Goal: Information Seeking & Learning: Learn about a topic

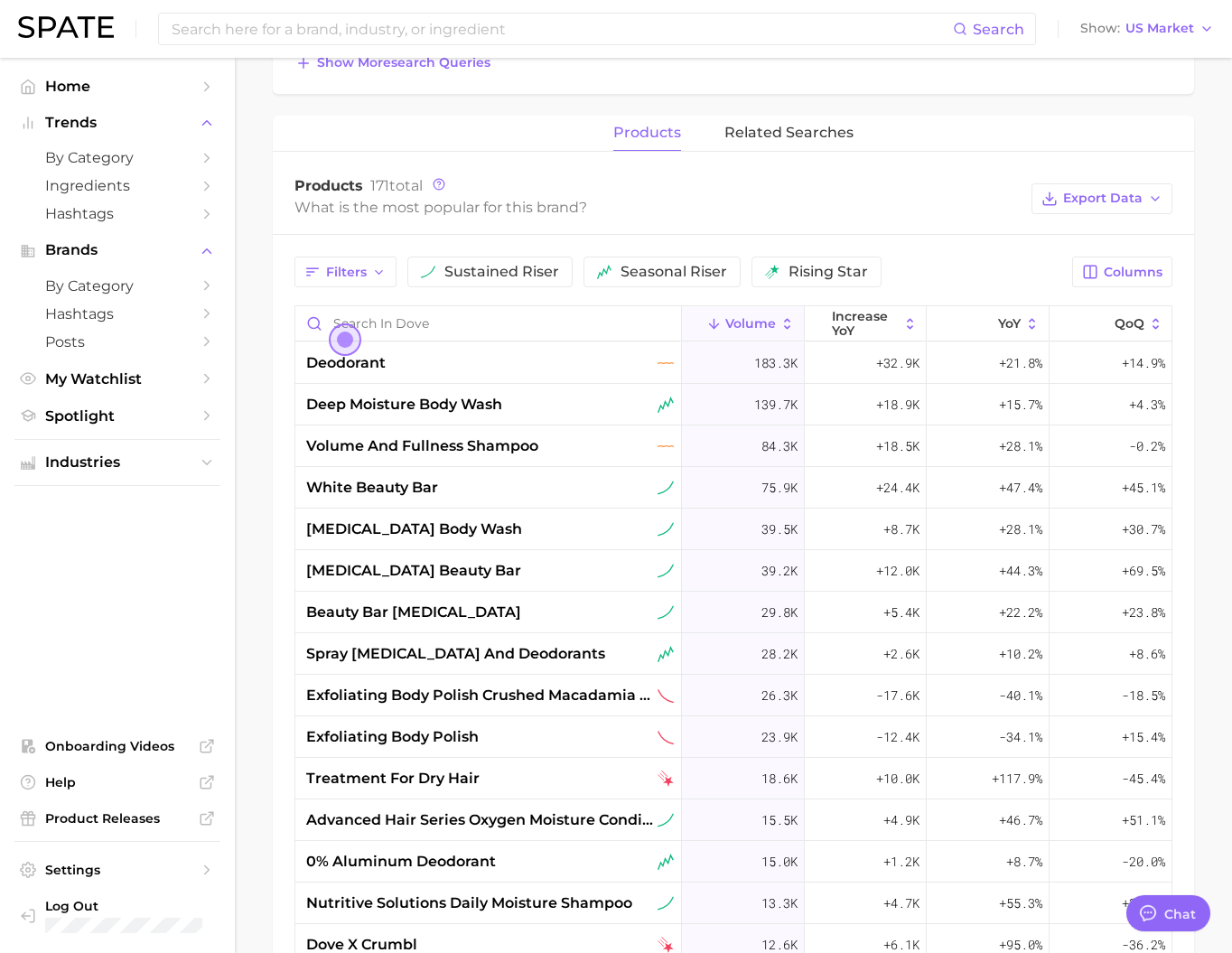
scroll to position [2680, 0]
click at [534, 32] on input at bounding box center [561, 29] width 783 height 30
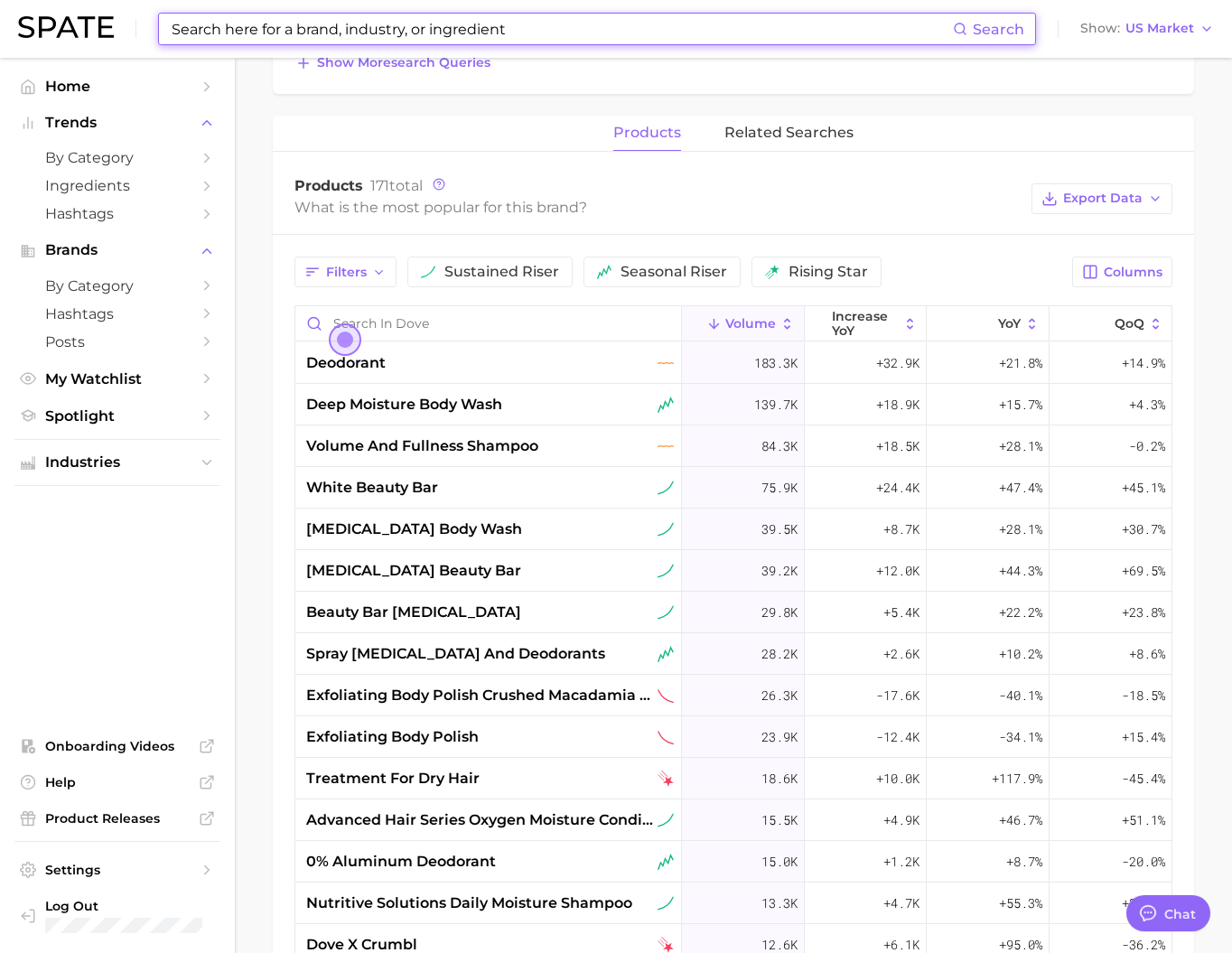
type input "ㅠ"
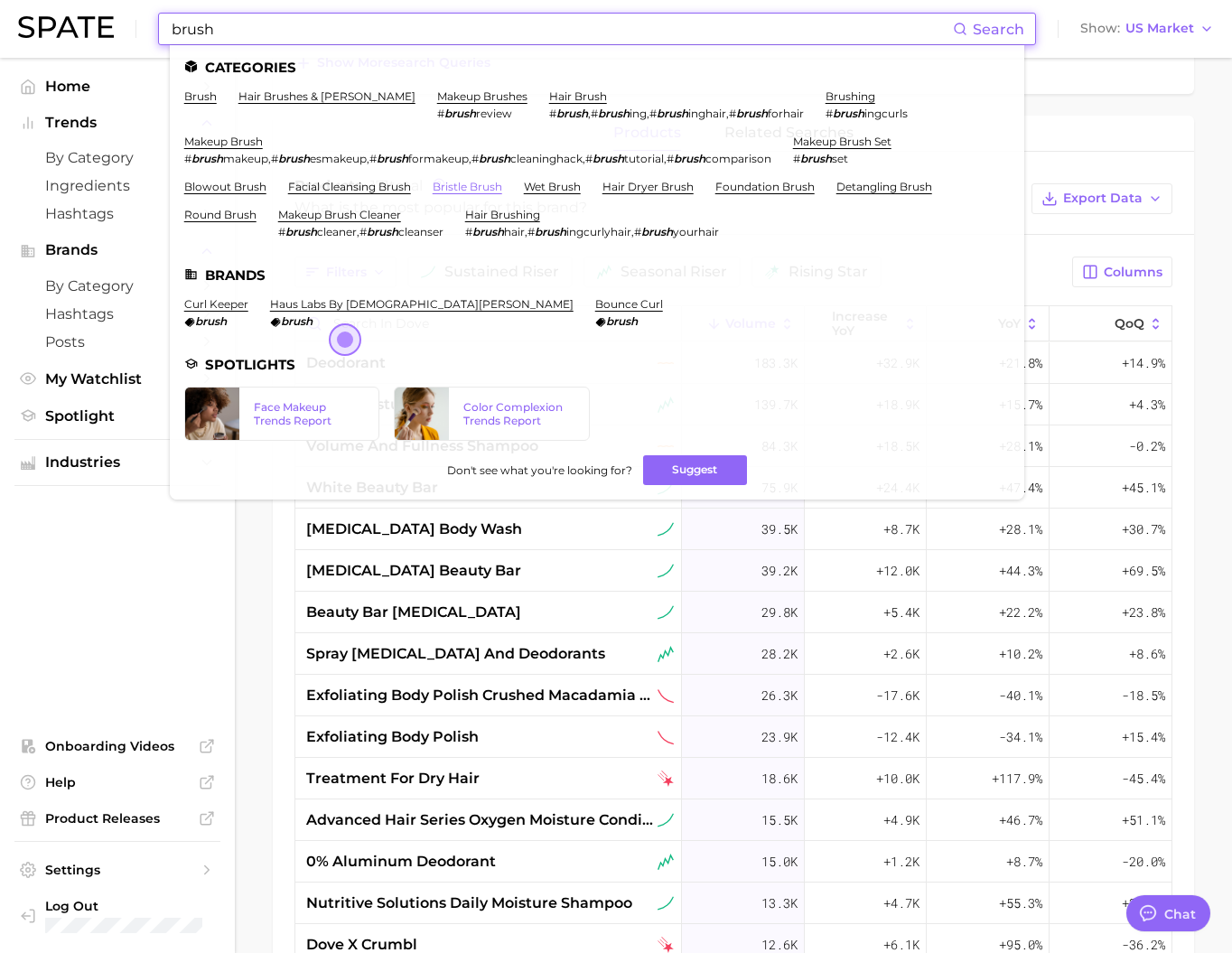
type input "brush"
click at [502, 192] on link "bristle brush" at bounding box center [467, 187] width 70 height 13
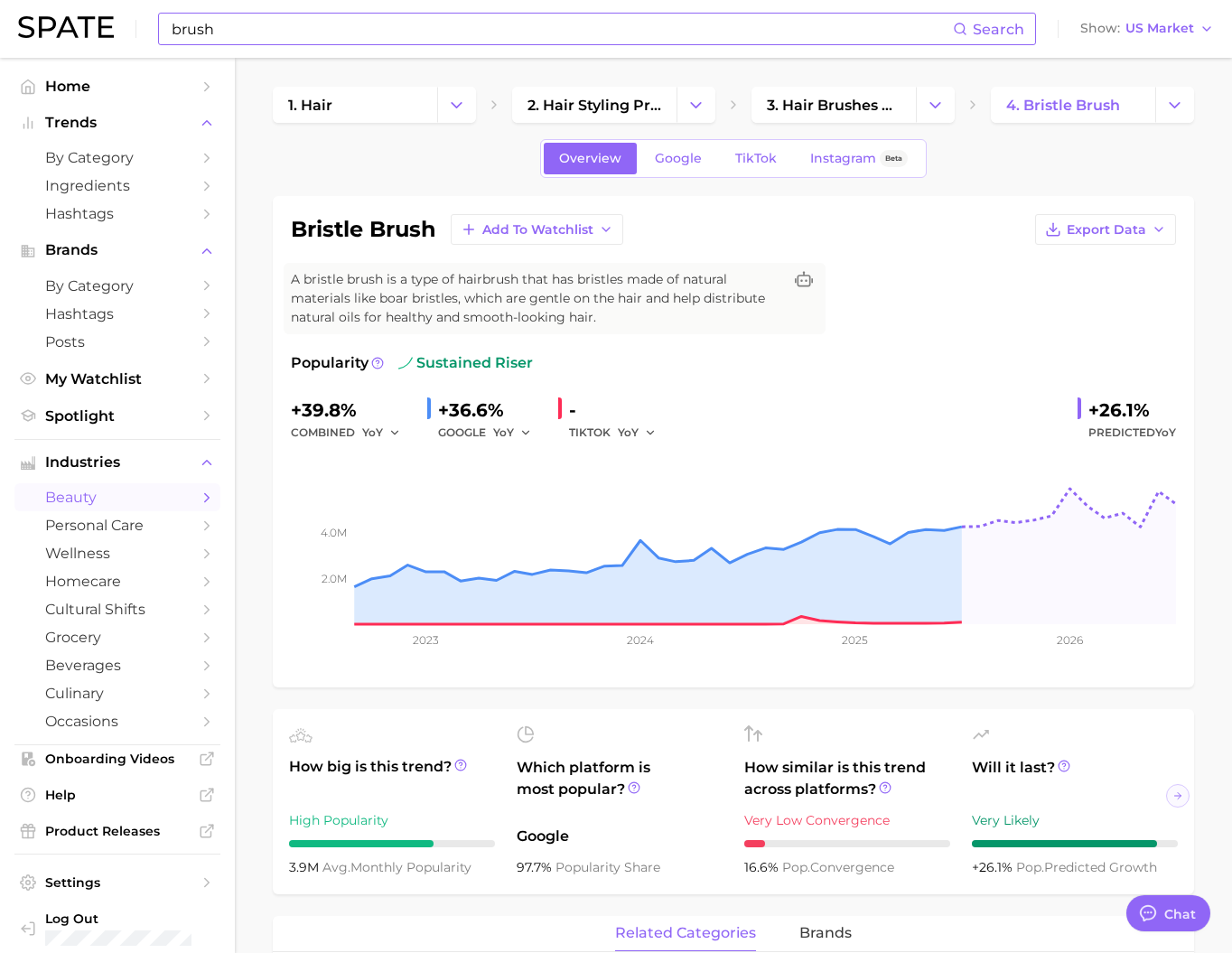
click at [567, 24] on input "brush" at bounding box center [561, 29] width 783 height 30
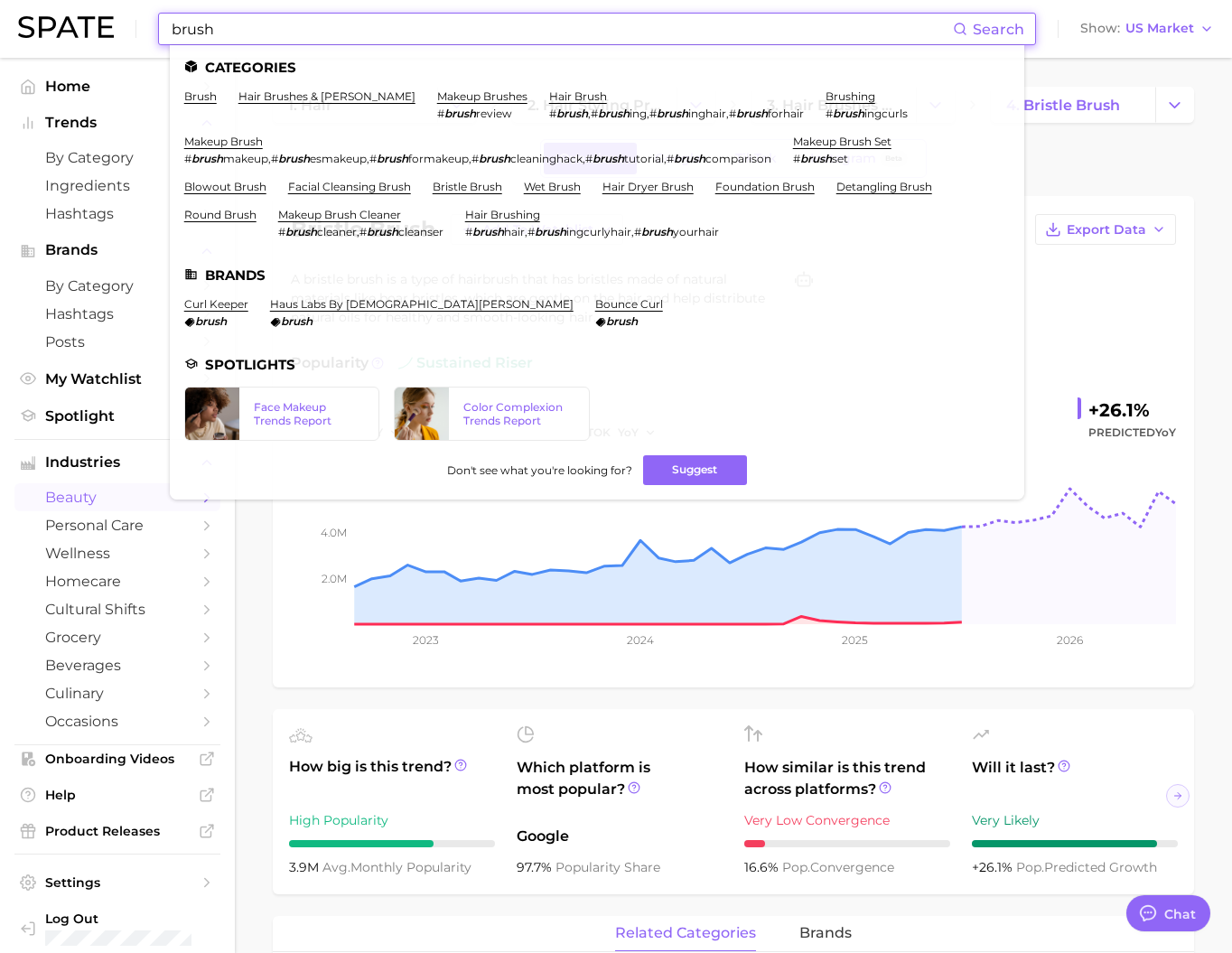
click at [567, 24] on input "brush" at bounding box center [561, 29] width 783 height 30
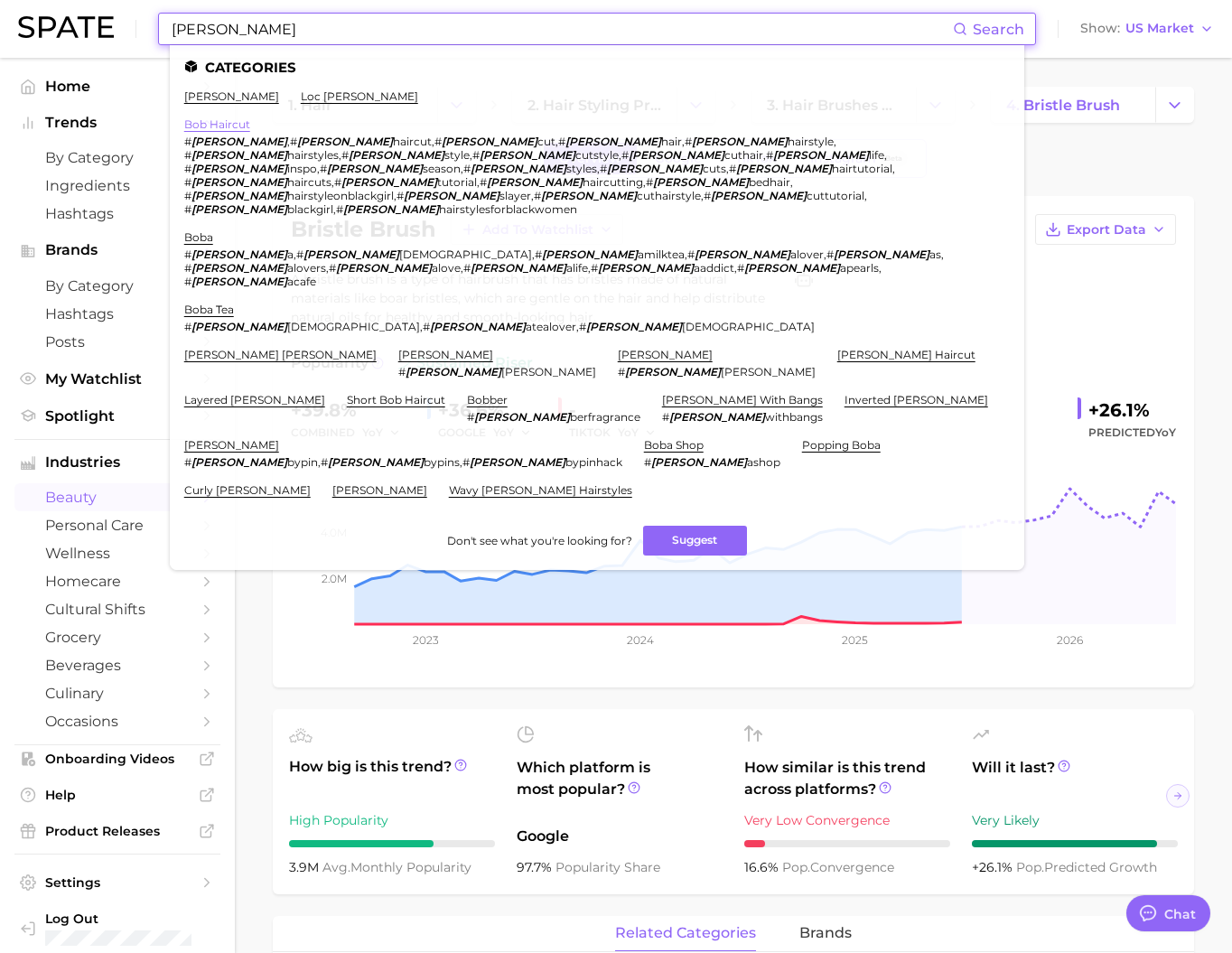
type input "[PERSON_NAME]"
click at [251, 131] on link "bob haircut" at bounding box center [216, 124] width 66 height 13
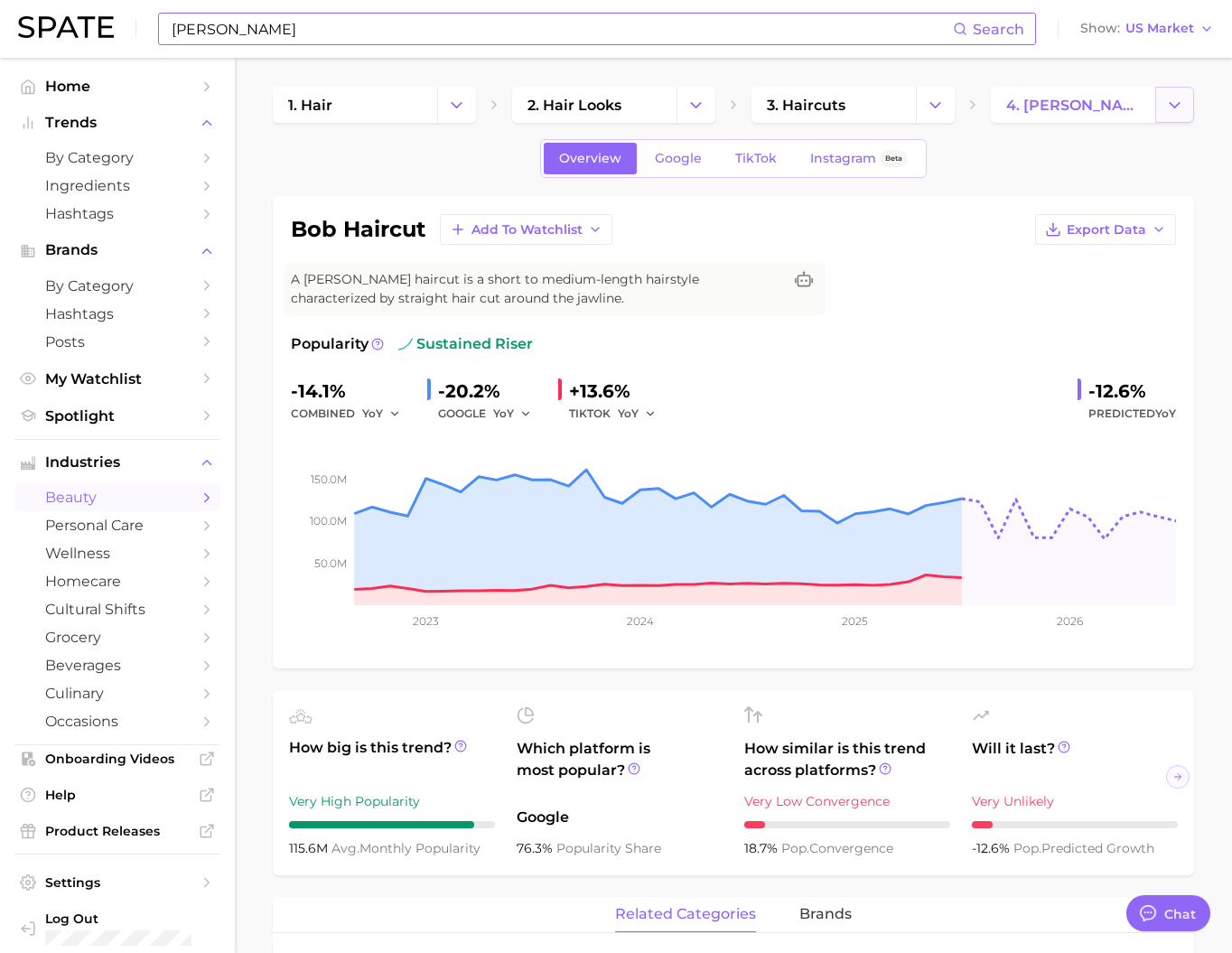
click at [1170, 106] on icon "Change Category" at bounding box center [1175, 105] width 19 height 19
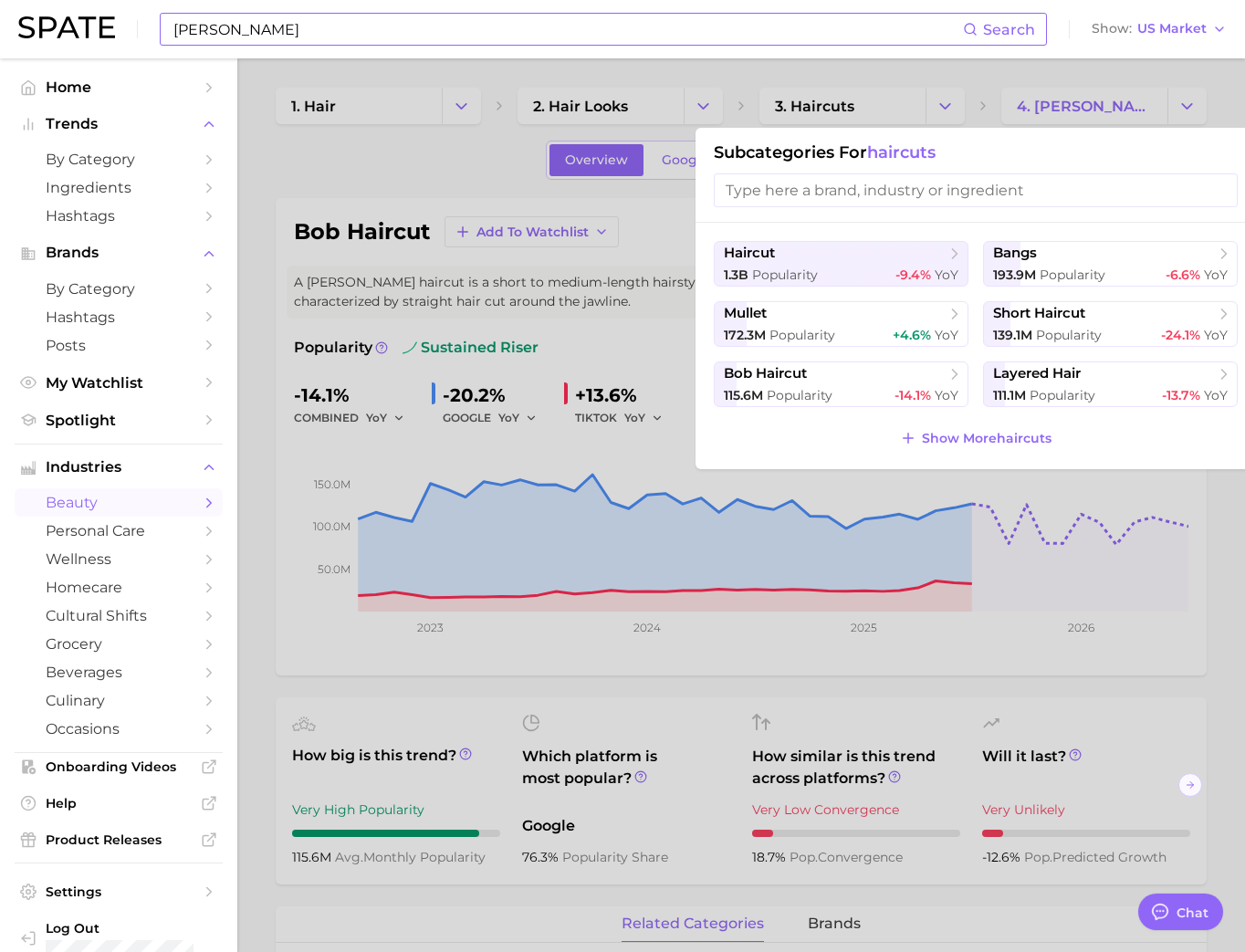
click at [905, 193] on input "search" at bounding box center [975, 190] width 524 height 34
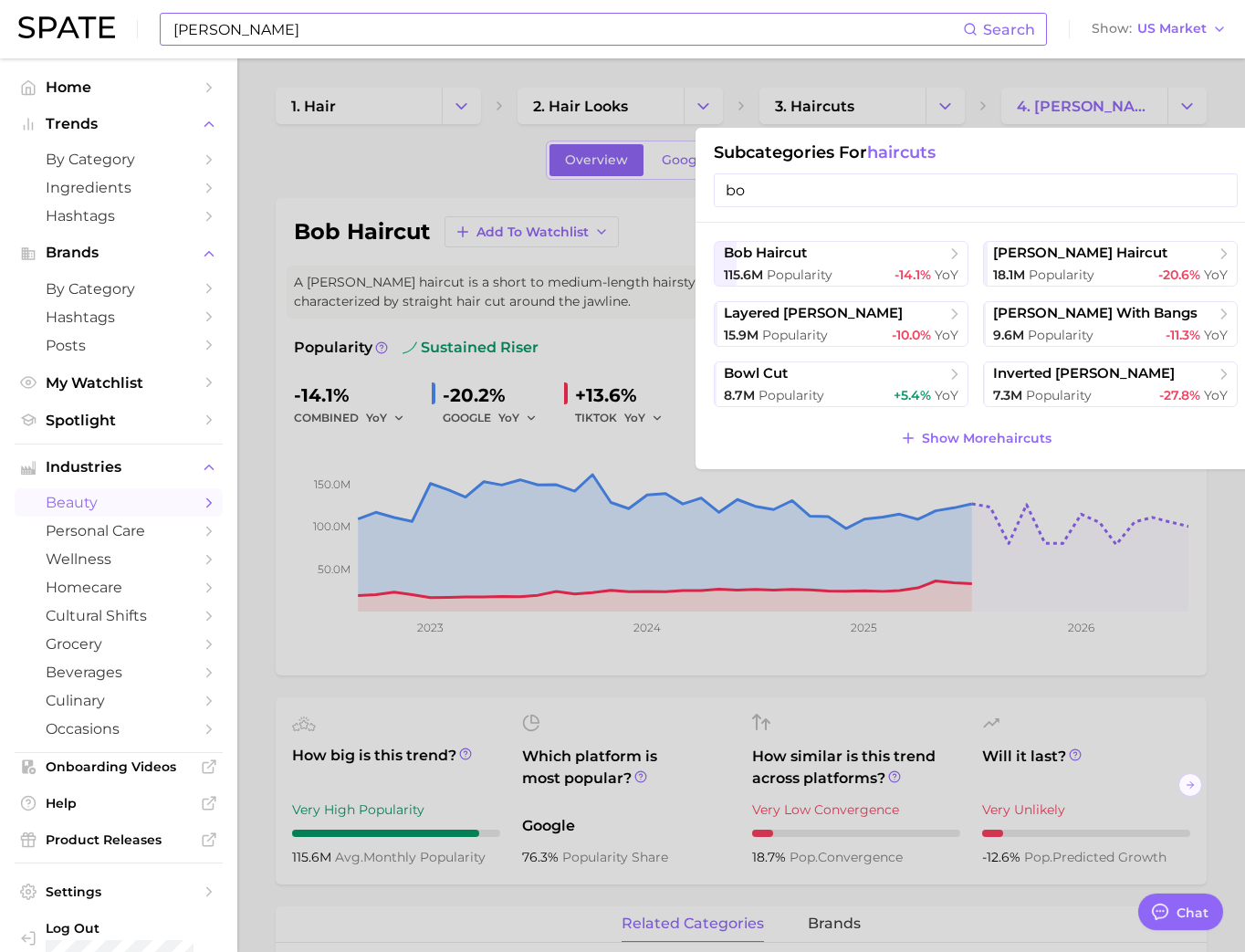
type input "[PERSON_NAME]"
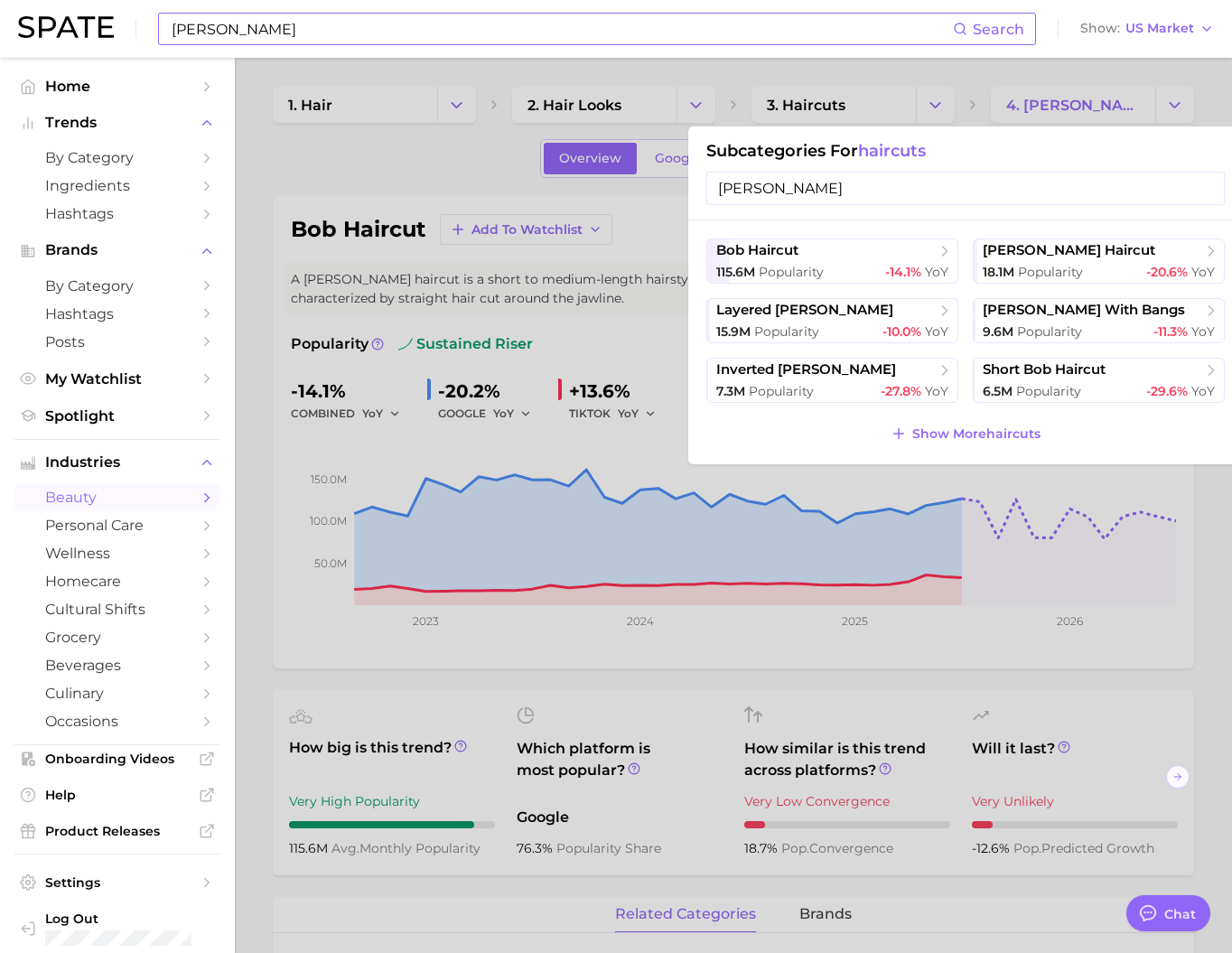
click at [400, 32] on input "[PERSON_NAME]" at bounding box center [561, 29] width 783 height 30
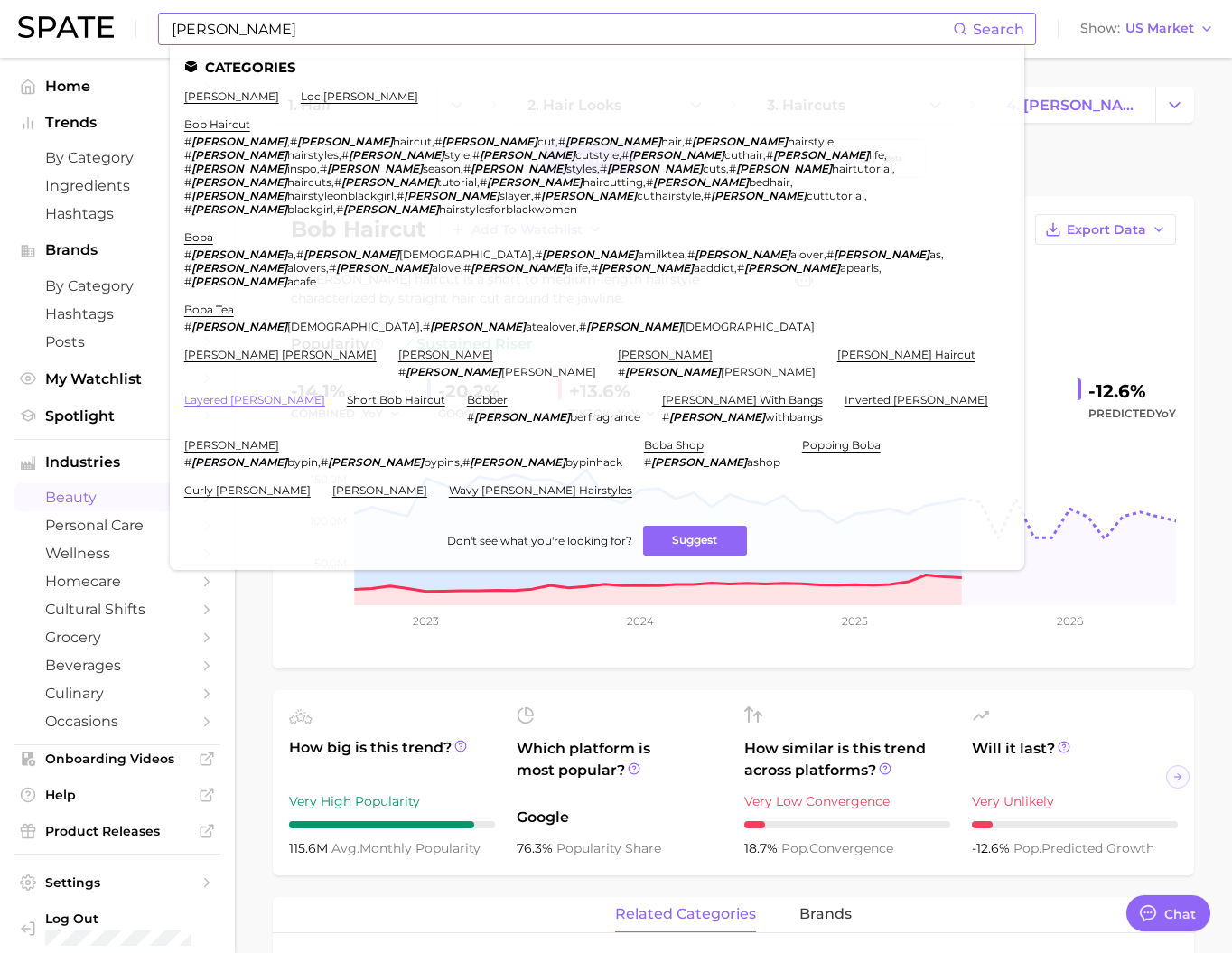
click at [325, 393] on link "layered [PERSON_NAME]" at bounding box center [254, 399] width 141 height 13
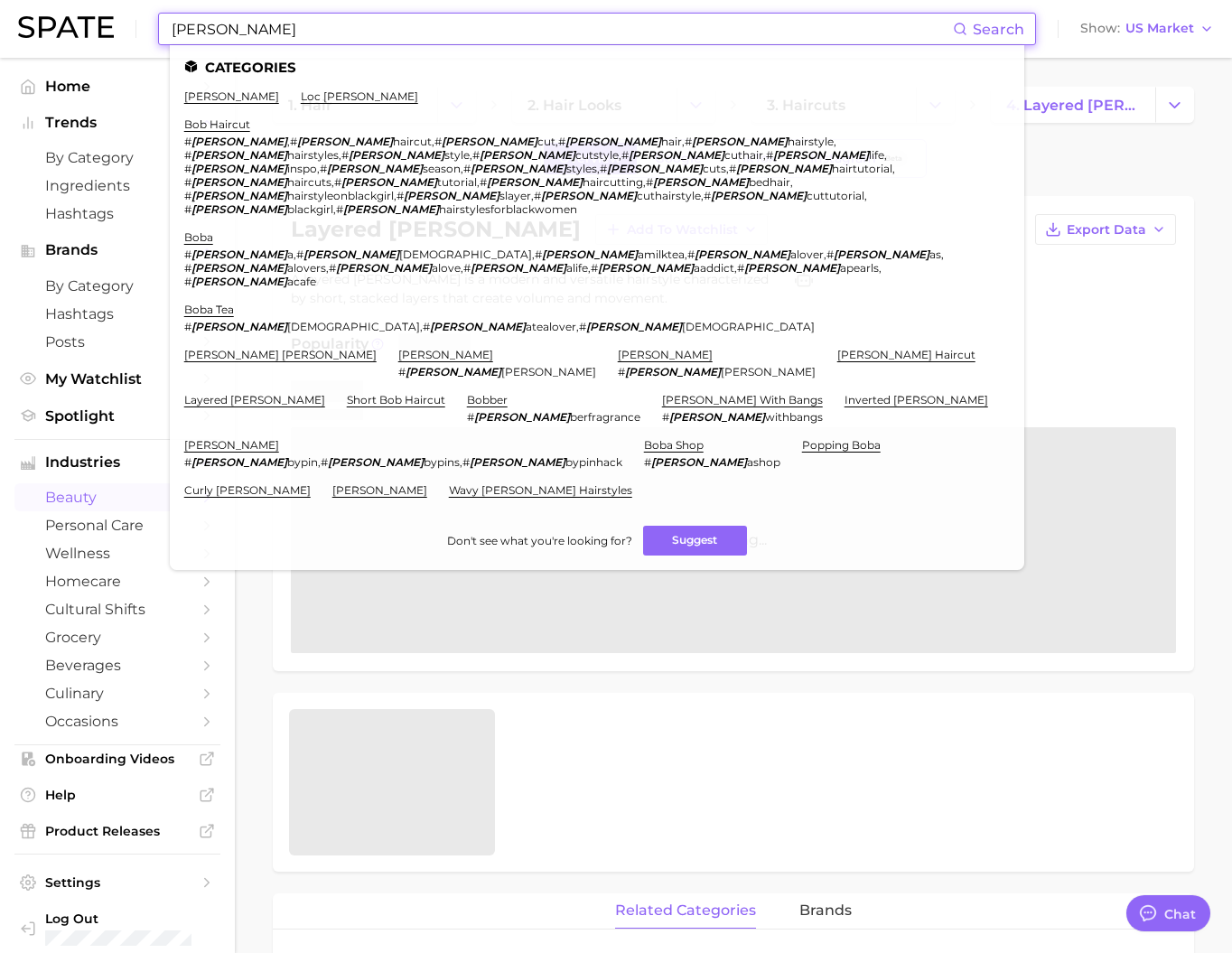
click at [265, 23] on input "[PERSON_NAME]" at bounding box center [561, 29] width 783 height 30
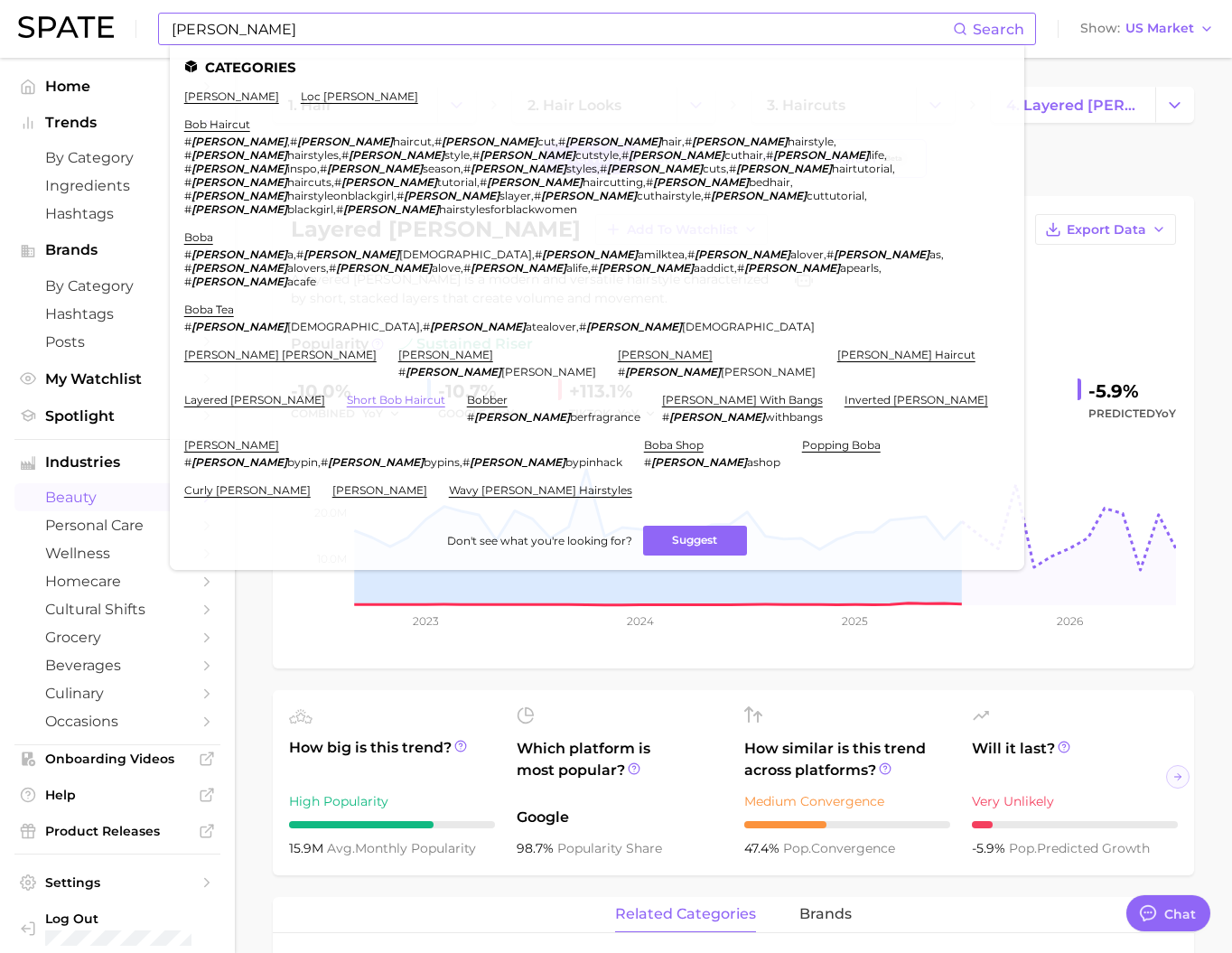
click at [347, 393] on link "short bob haircut" at bounding box center [395, 399] width 98 height 13
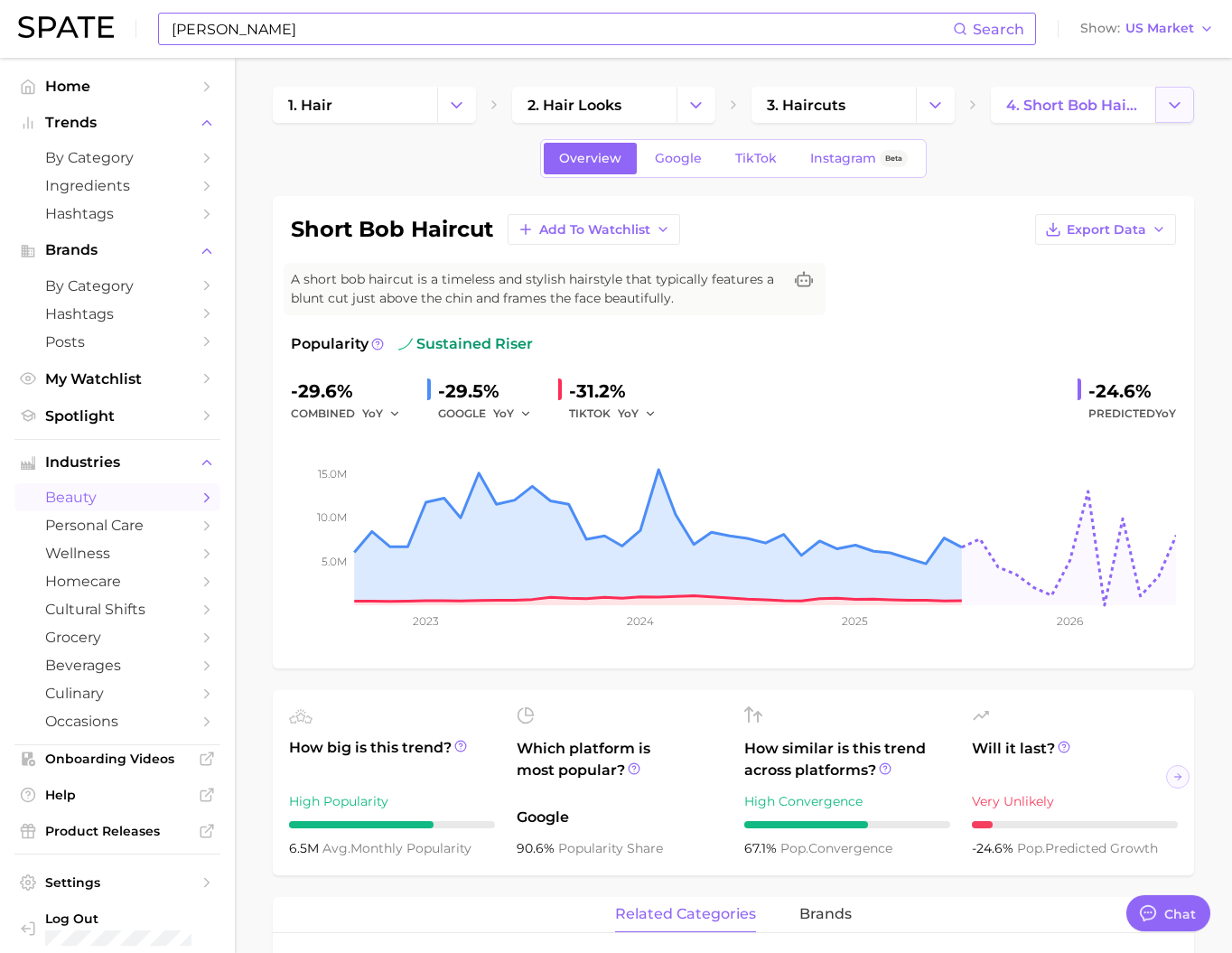
click at [1192, 109] on button "Change Category" at bounding box center [1175, 105] width 39 height 36
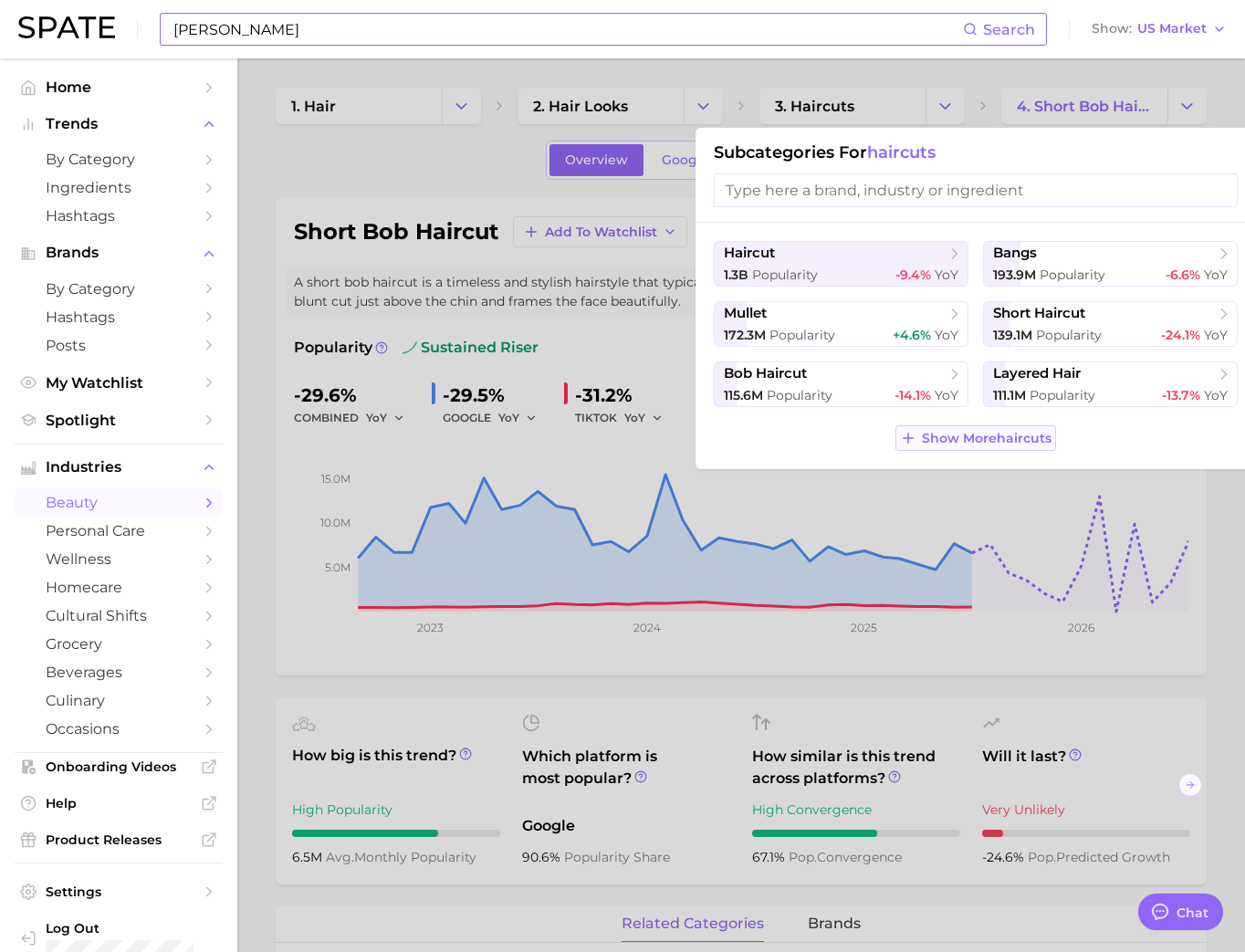
click at [1023, 447] on span "Show More haircuts" at bounding box center [987, 438] width 130 height 15
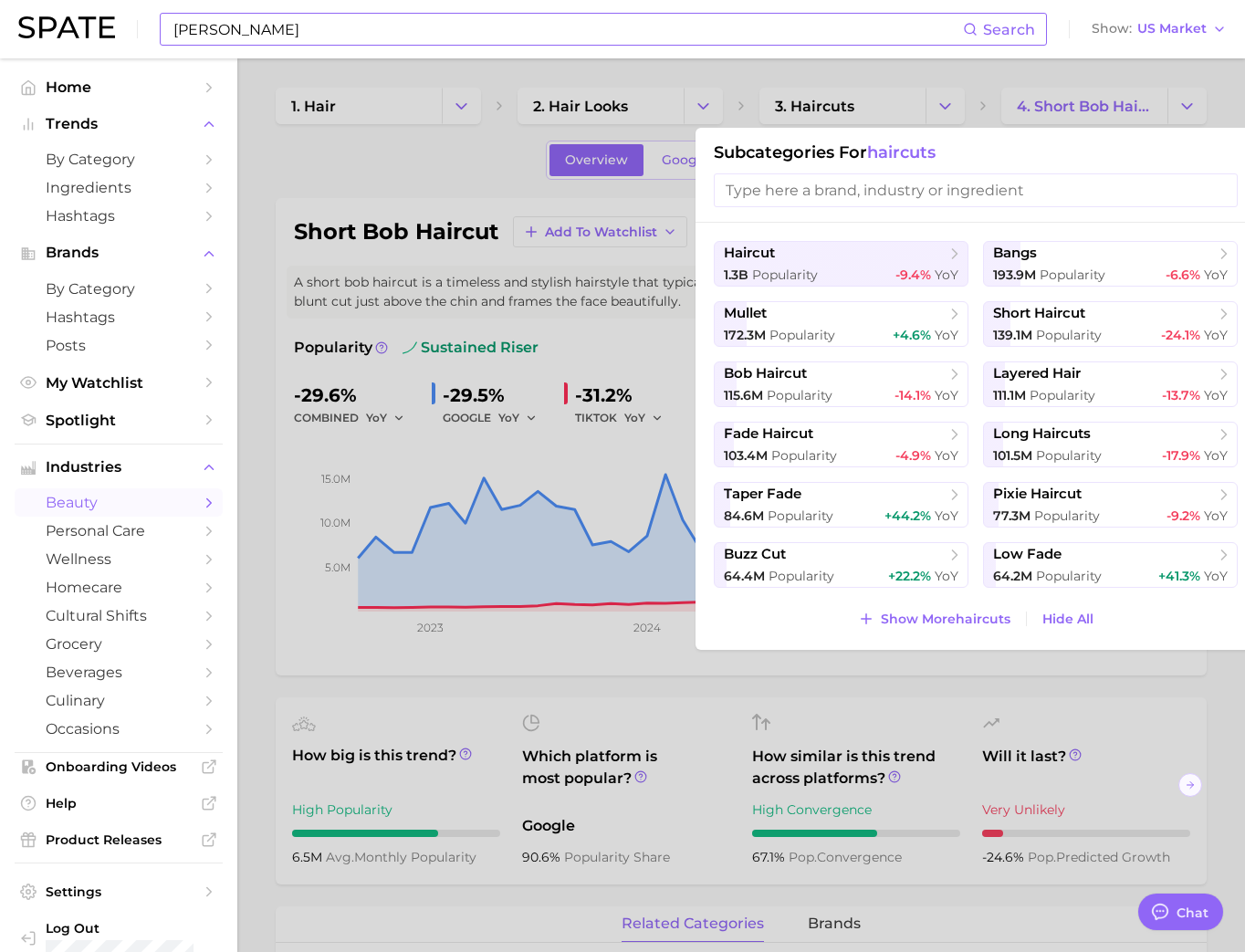
click at [1027, 200] on input "search" at bounding box center [975, 190] width 524 height 34
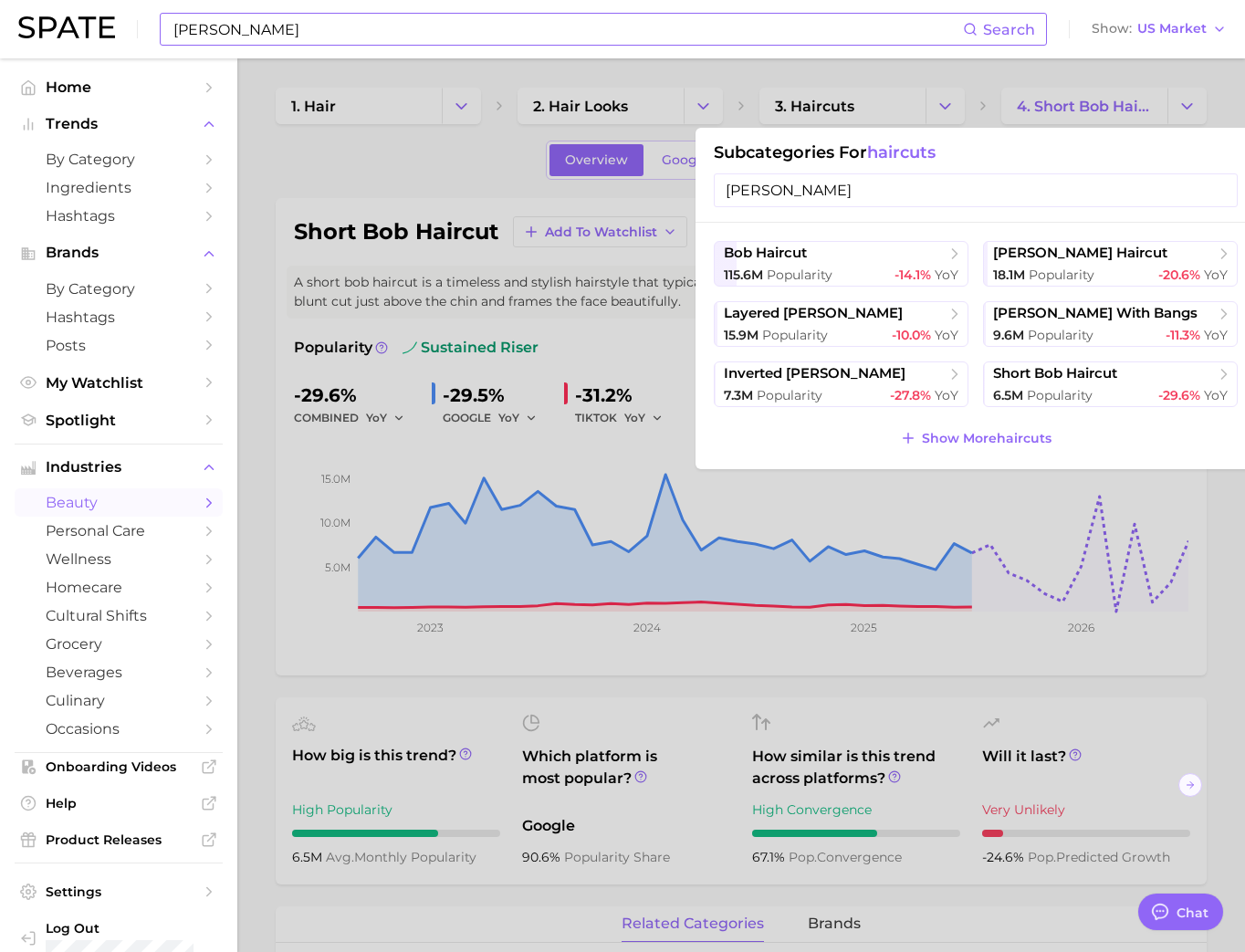
type input "[PERSON_NAME]"
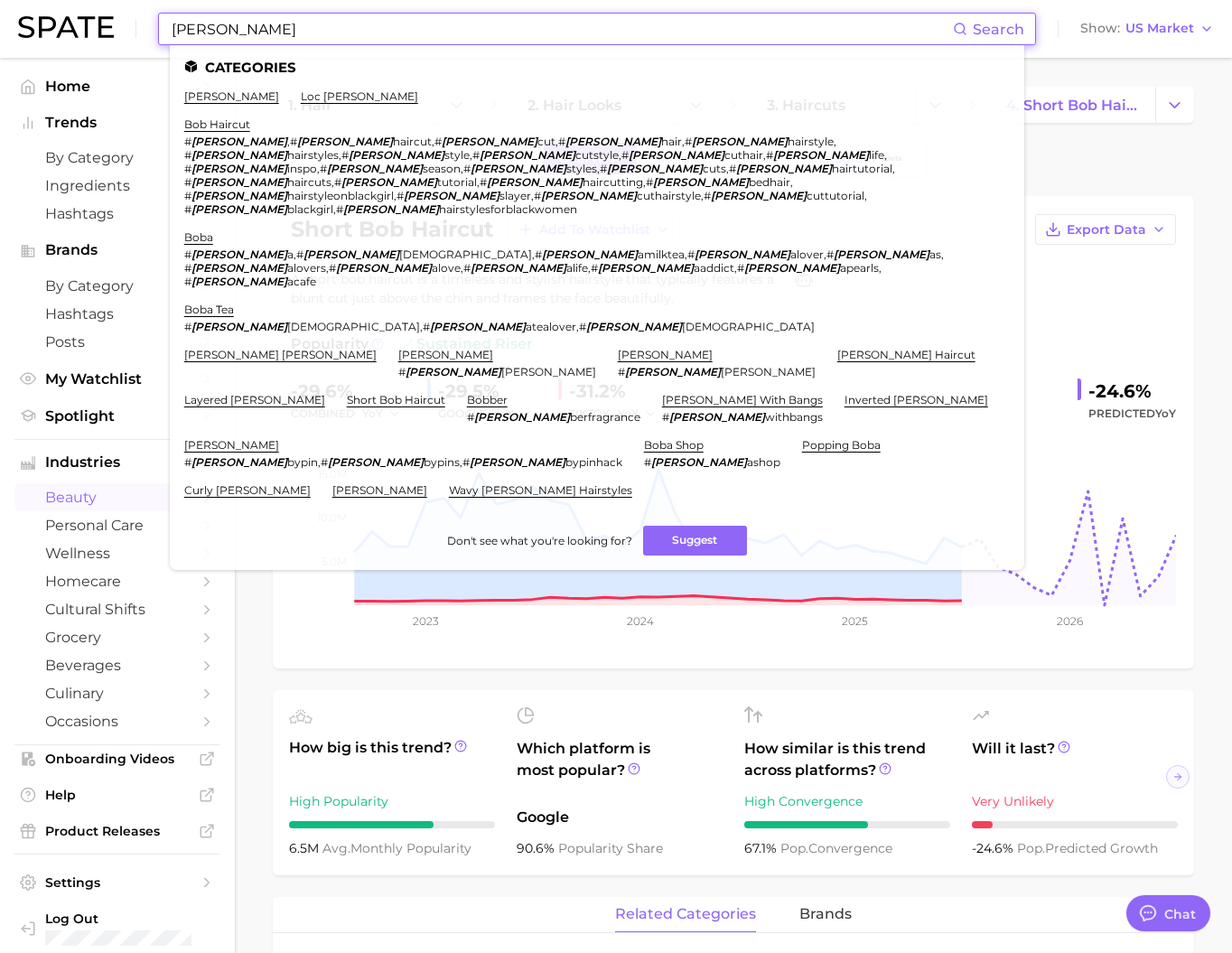
click at [409, 20] on input "[PERSON_NAME]" at bounding box center [561, 29] width 783 height 30
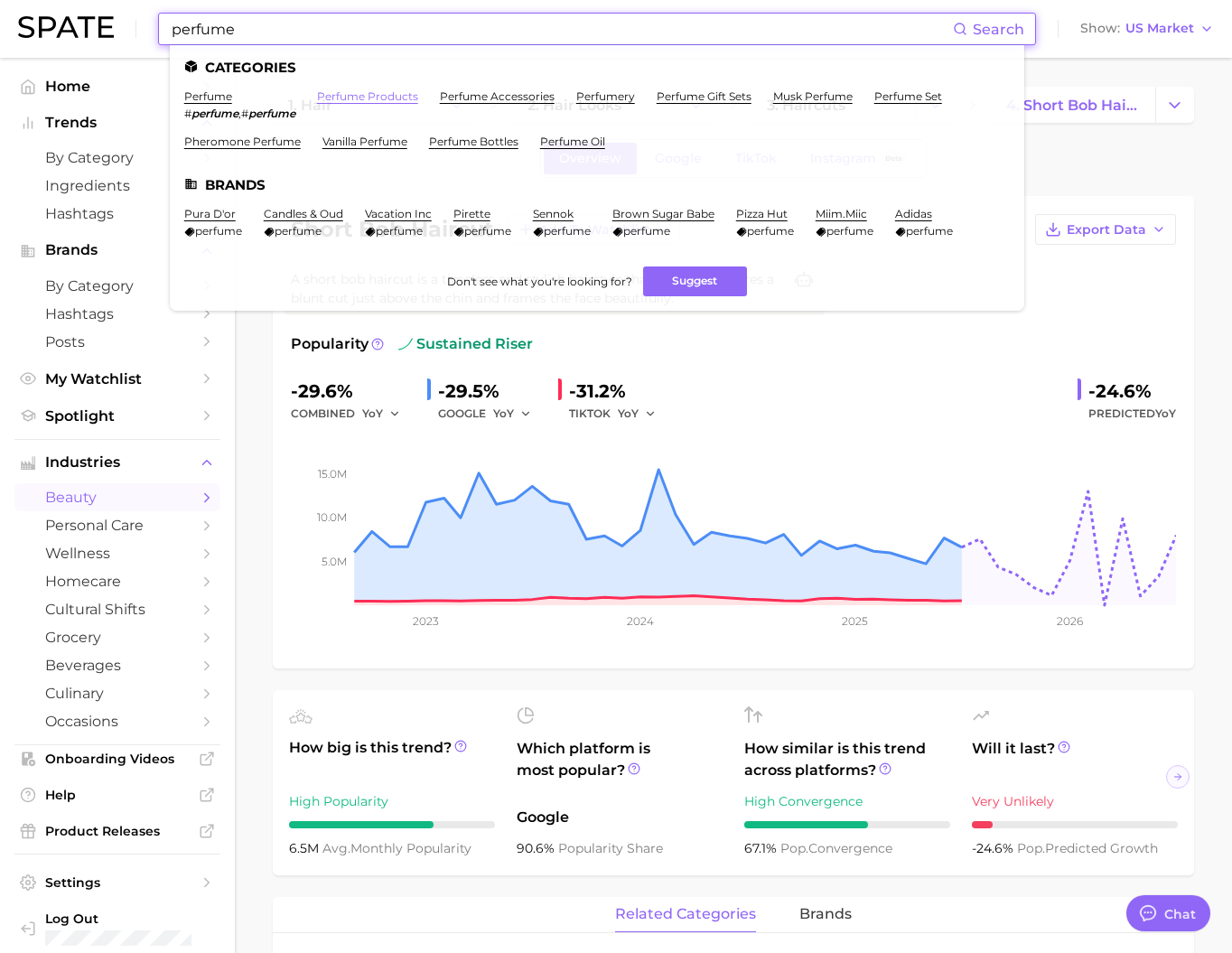
type input "perfume"
click at [405, 93] on link "perfume products" at bounding box center [368, 96] width 101 height 13
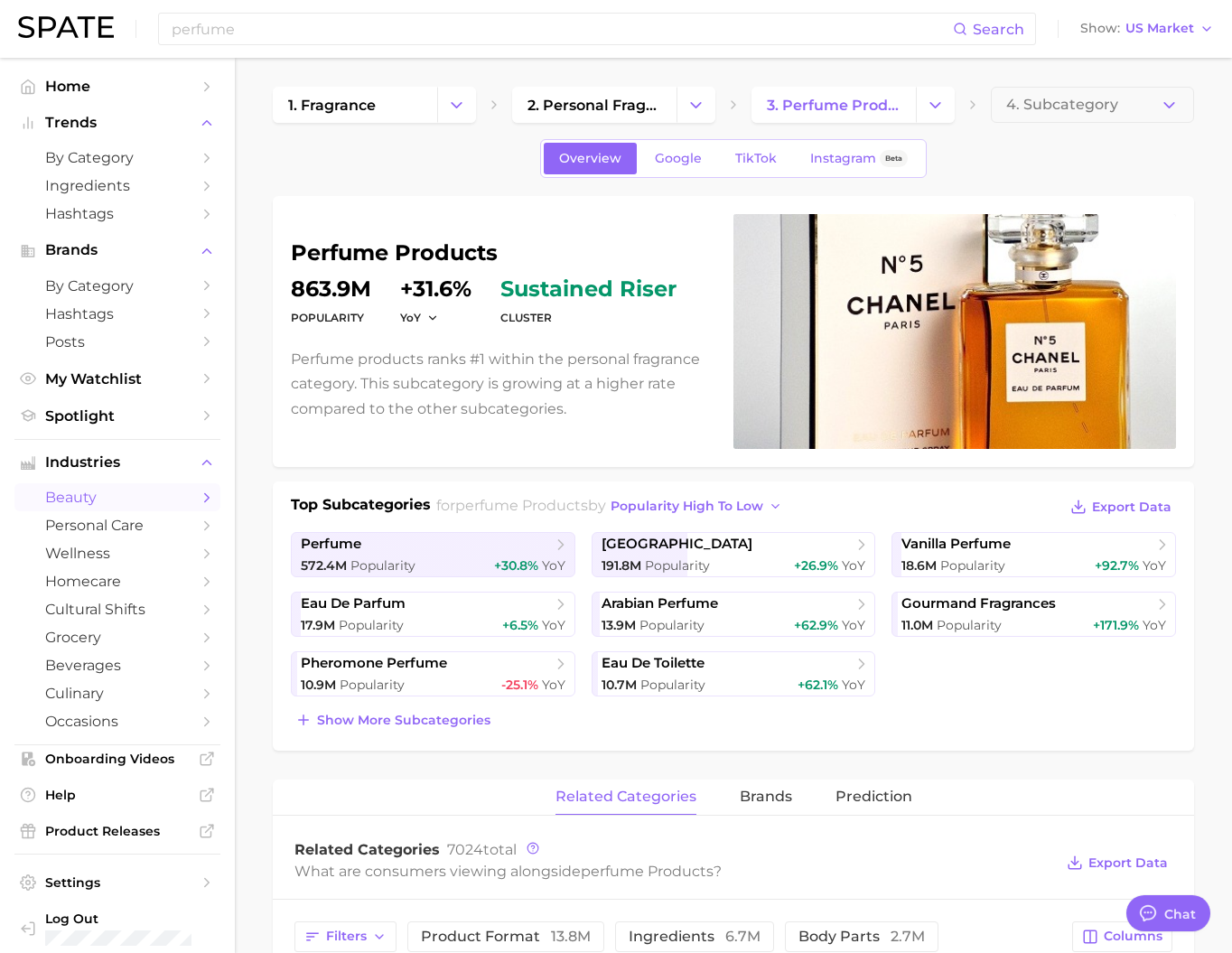
click at [463, 112] on icon "Change Category" at bounding box center [456, 105] width 19 height 19
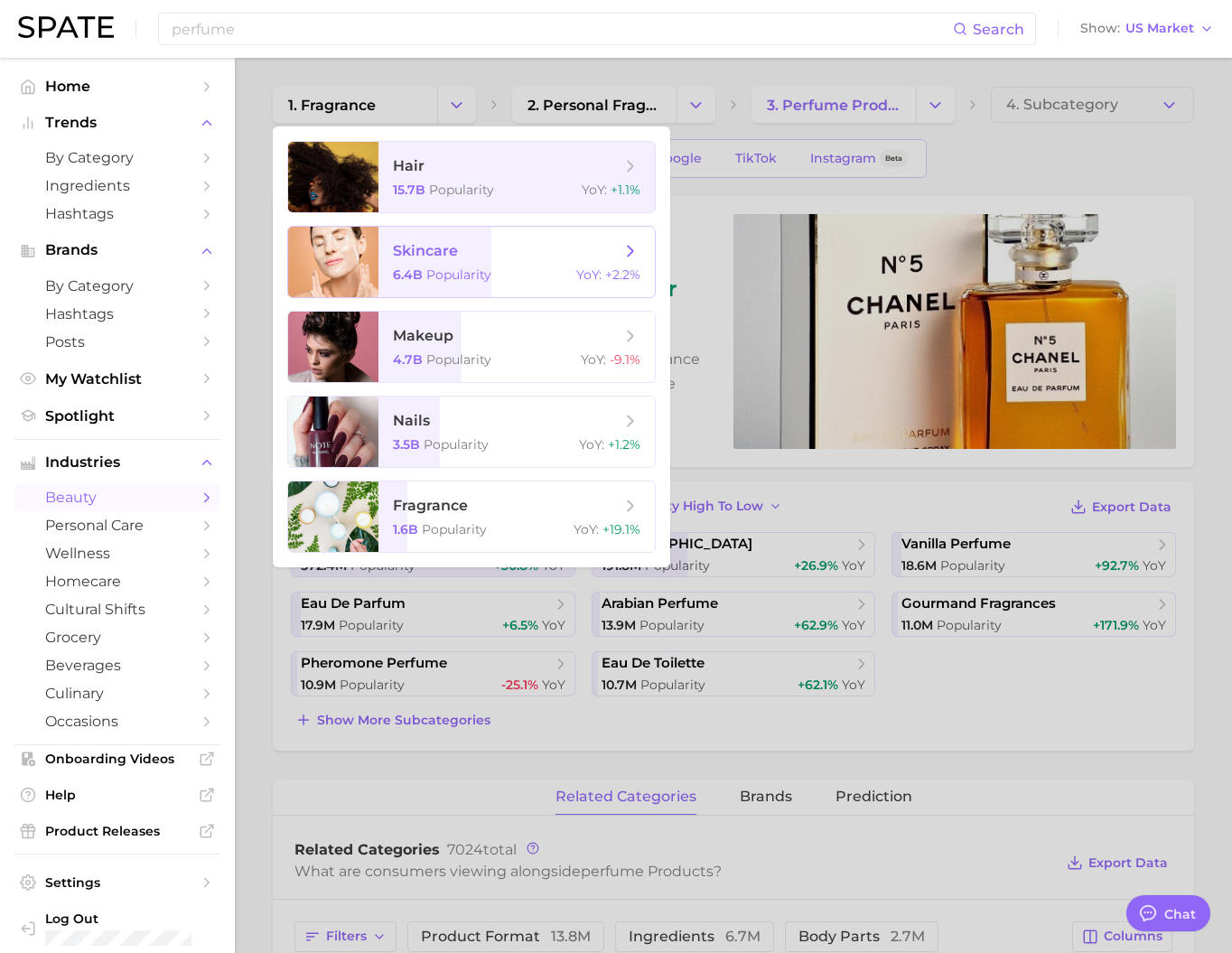
click at [499, 261] on span "skincare" at bounding box center [506, 251] width 228 height 20
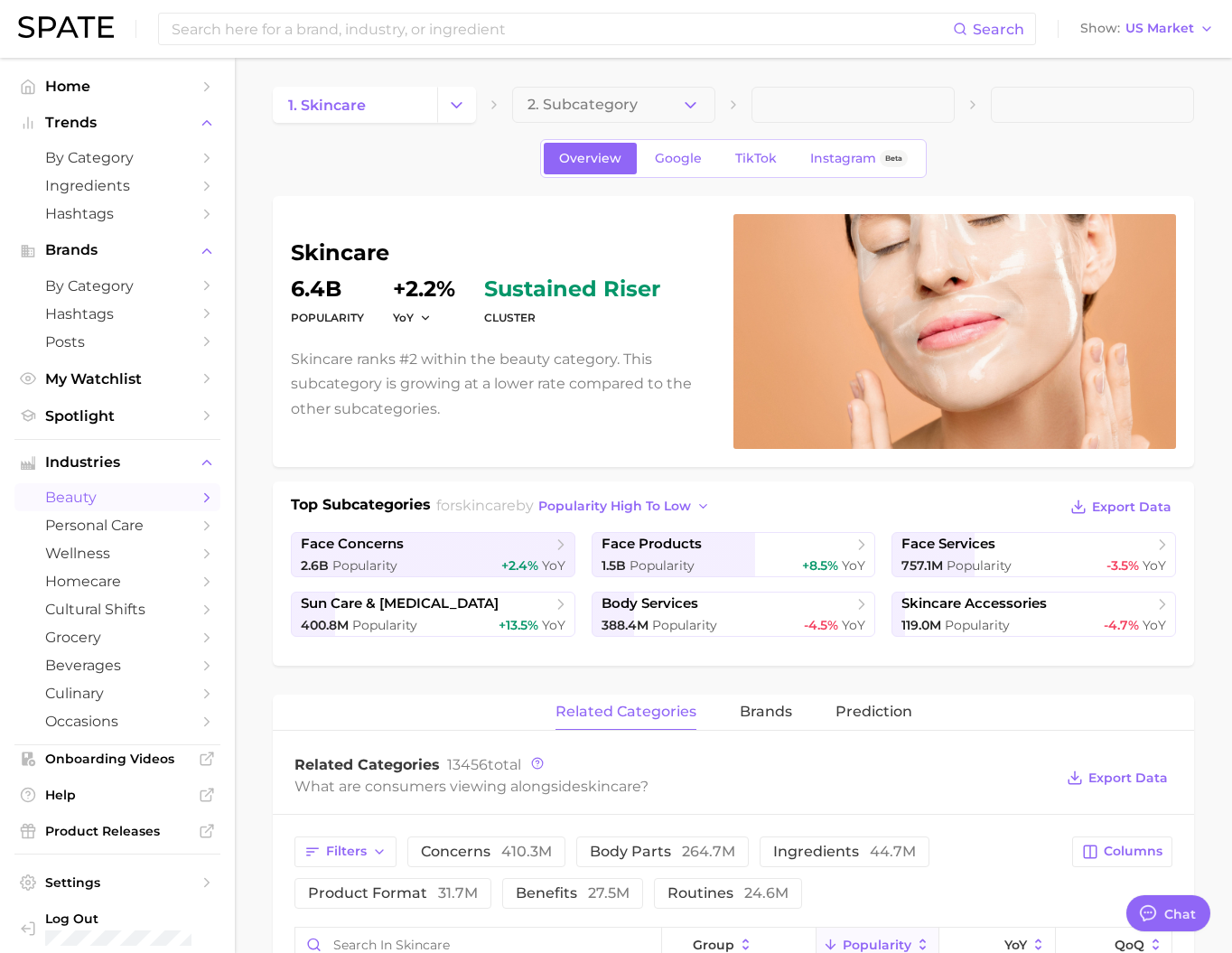
click at [646, 111] on button "2. Subcategory" at bounding box center [614, 105] width 203 height 36
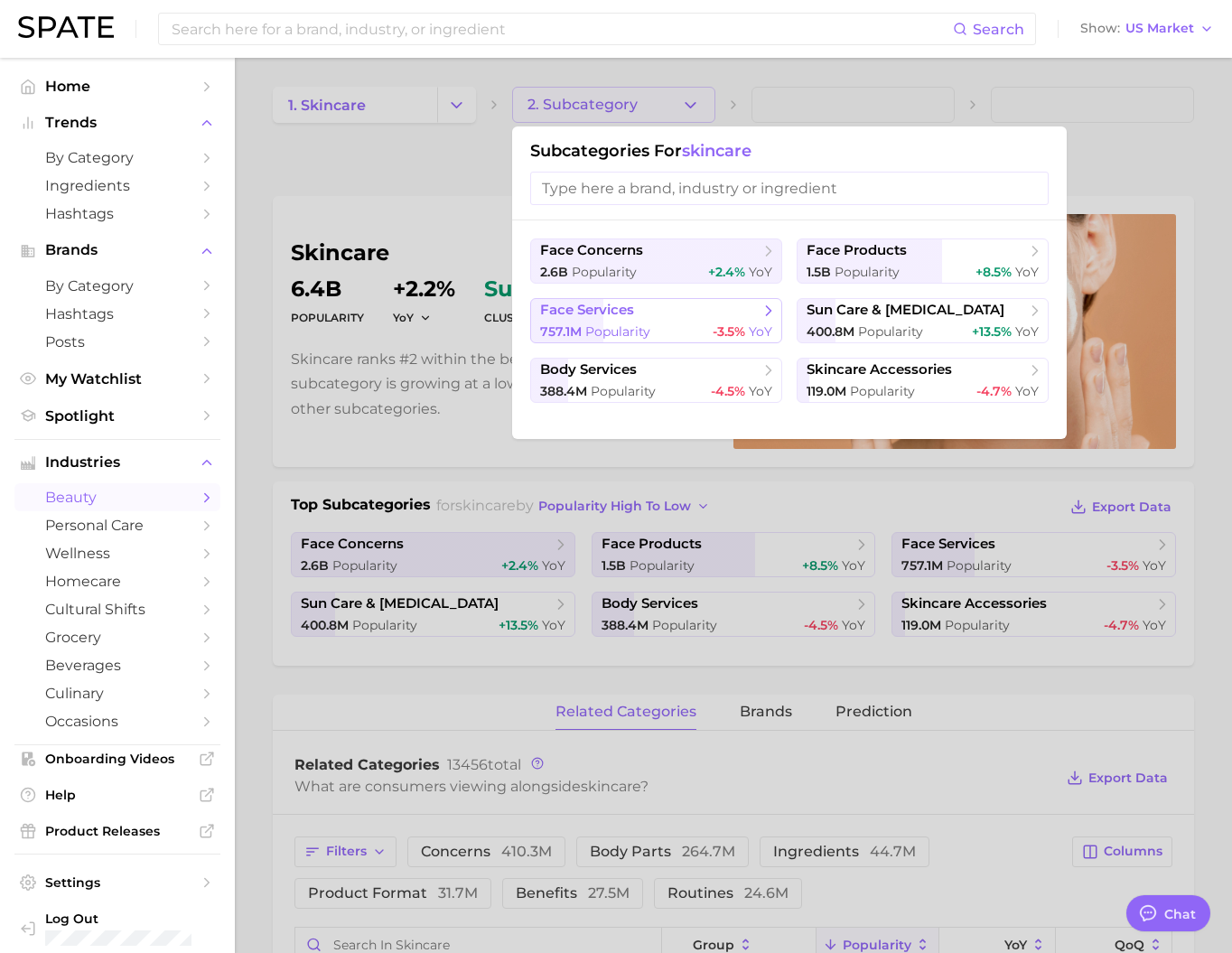
click at [652, 320] on span "face services" at bounding box center [650, 311] width 219 height 18
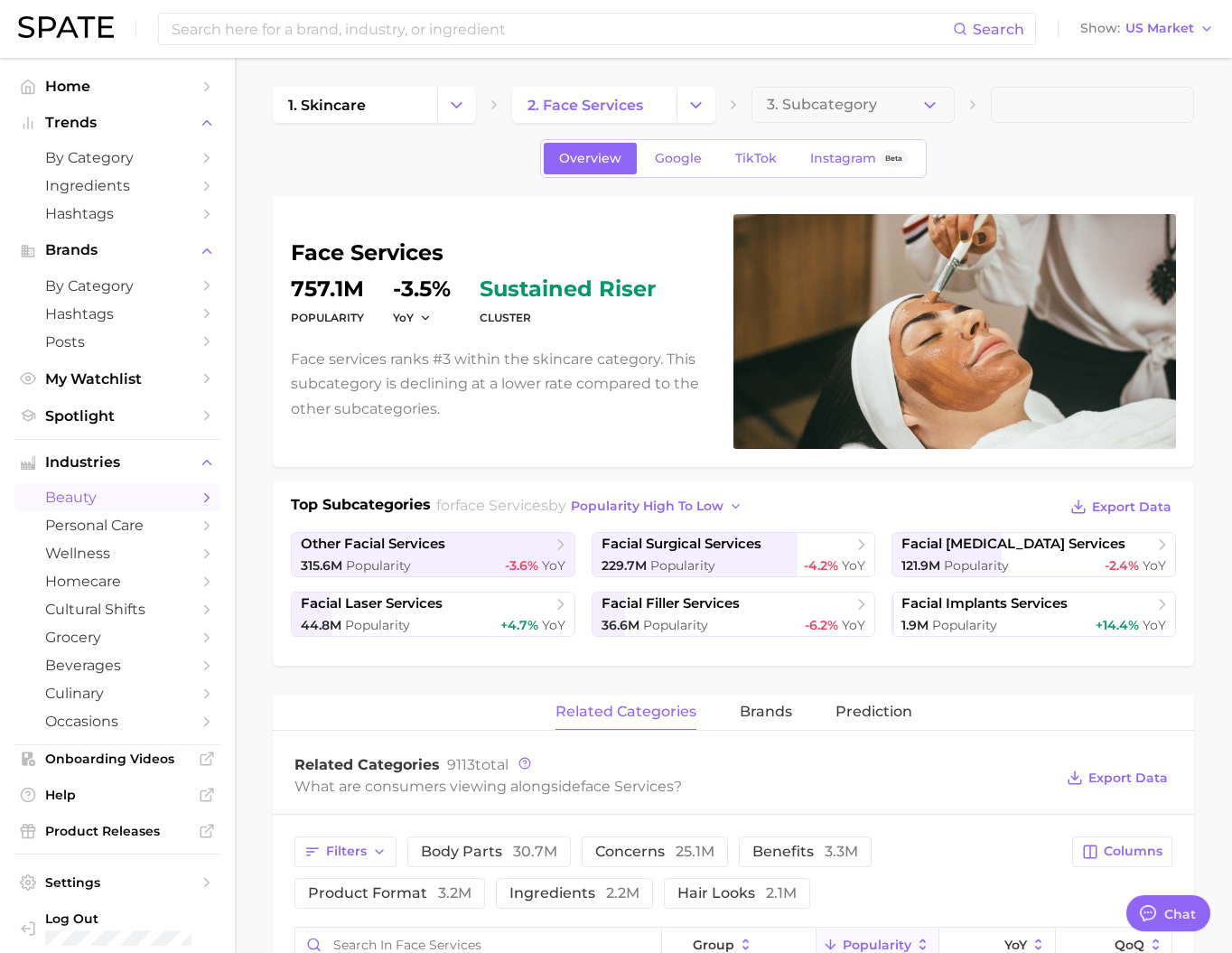
click at [876, 105] on button "3. Subcategory" at bounding box center [853, 105] width 203 height 36
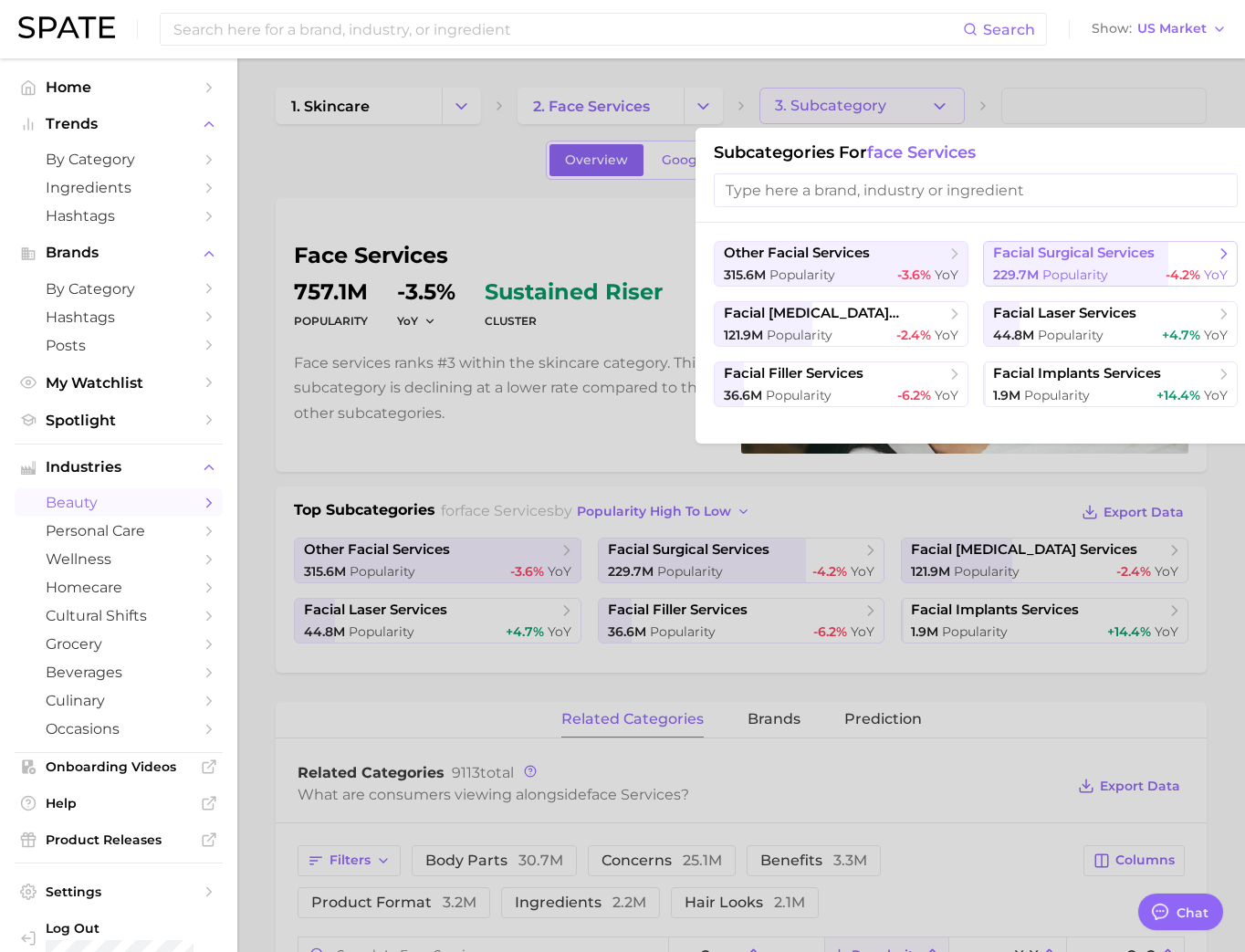
click at [1051, 263] on span "facial surgical services" at bounding box center [1103, 253] width 221 height 18
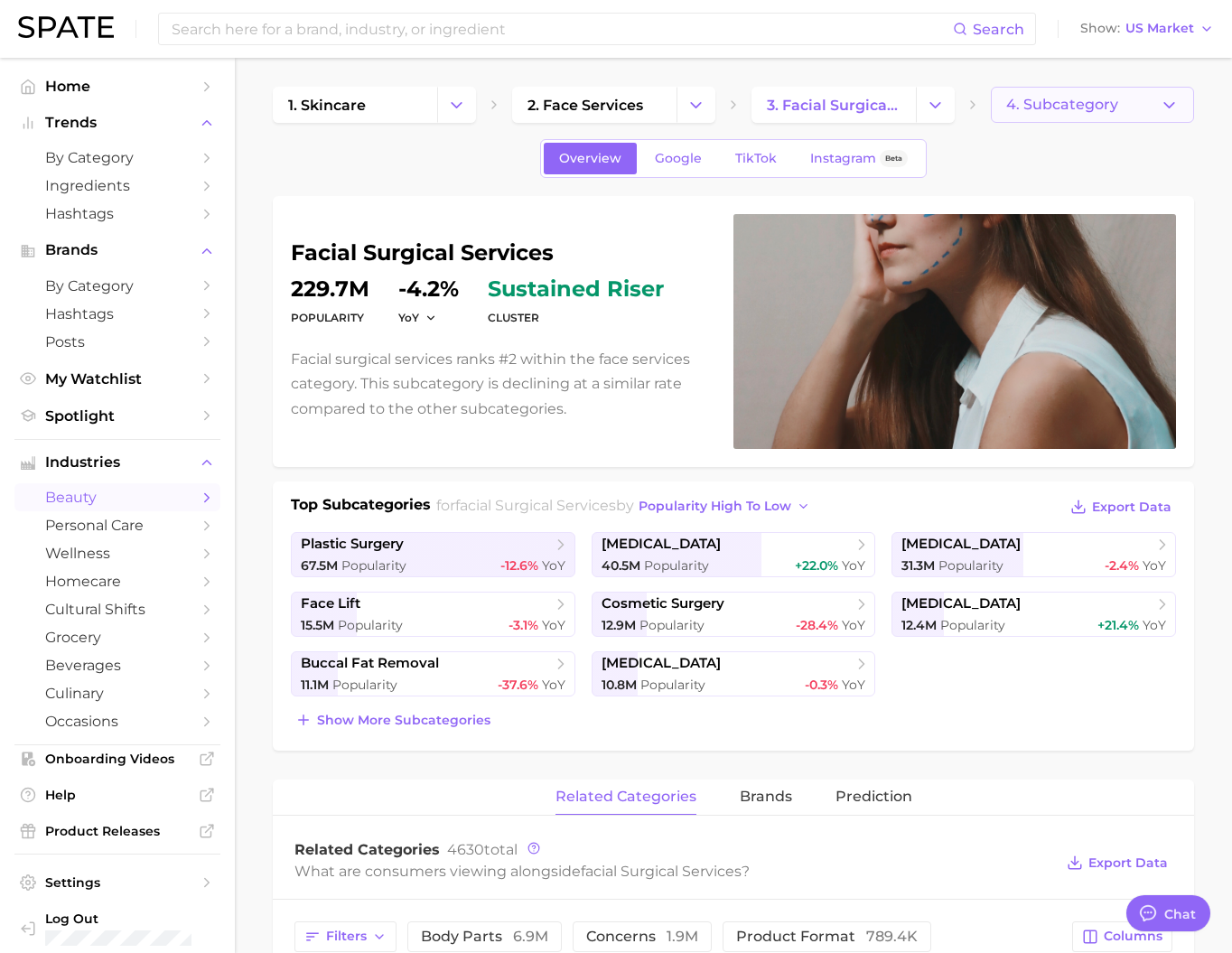
click at [1040, 118] on button "4. Subcategory" at bounding box center [1092, 105] width 203 height 36
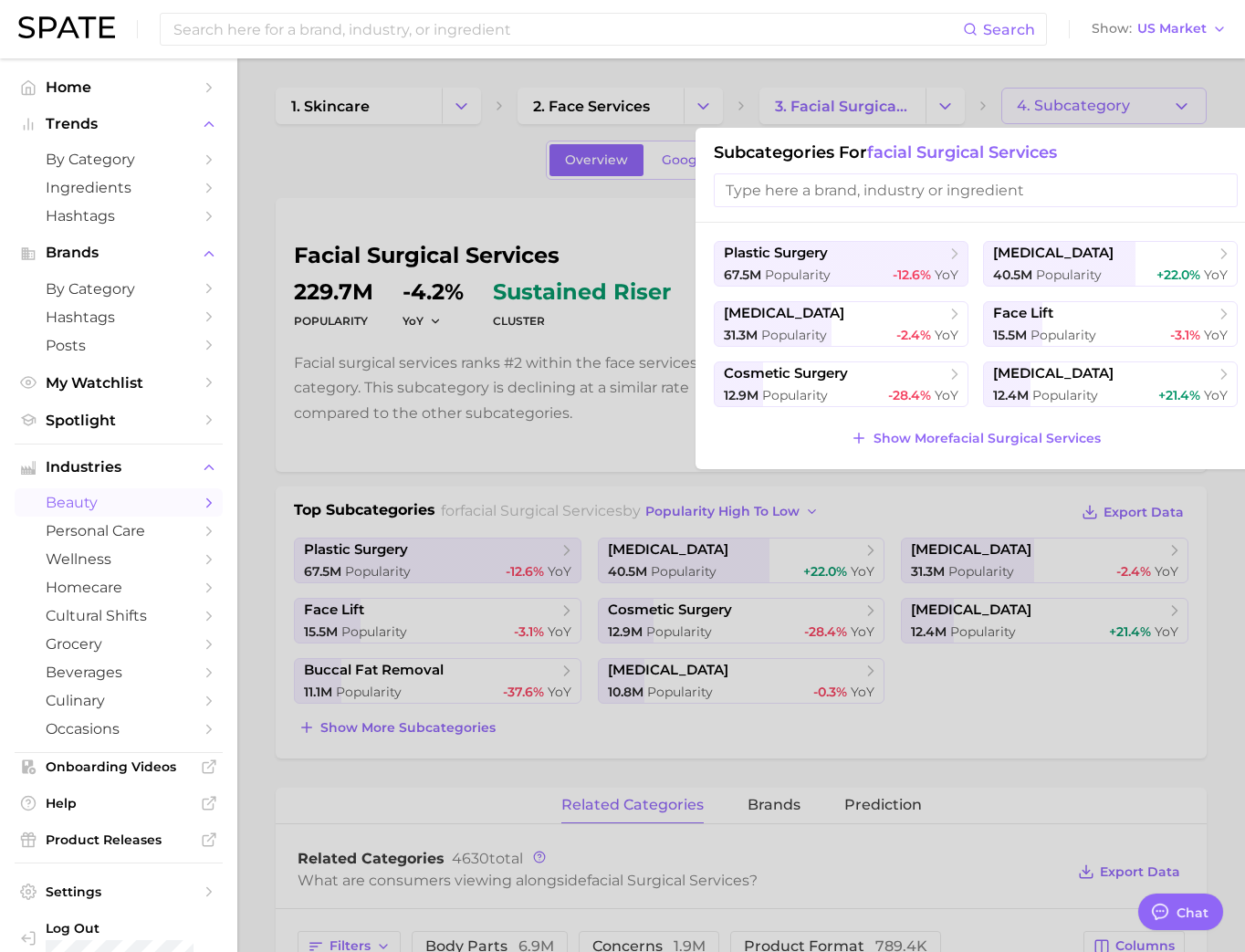
click at [1050, 119] on div at bounding box center [622, 476] width 1245 height 952
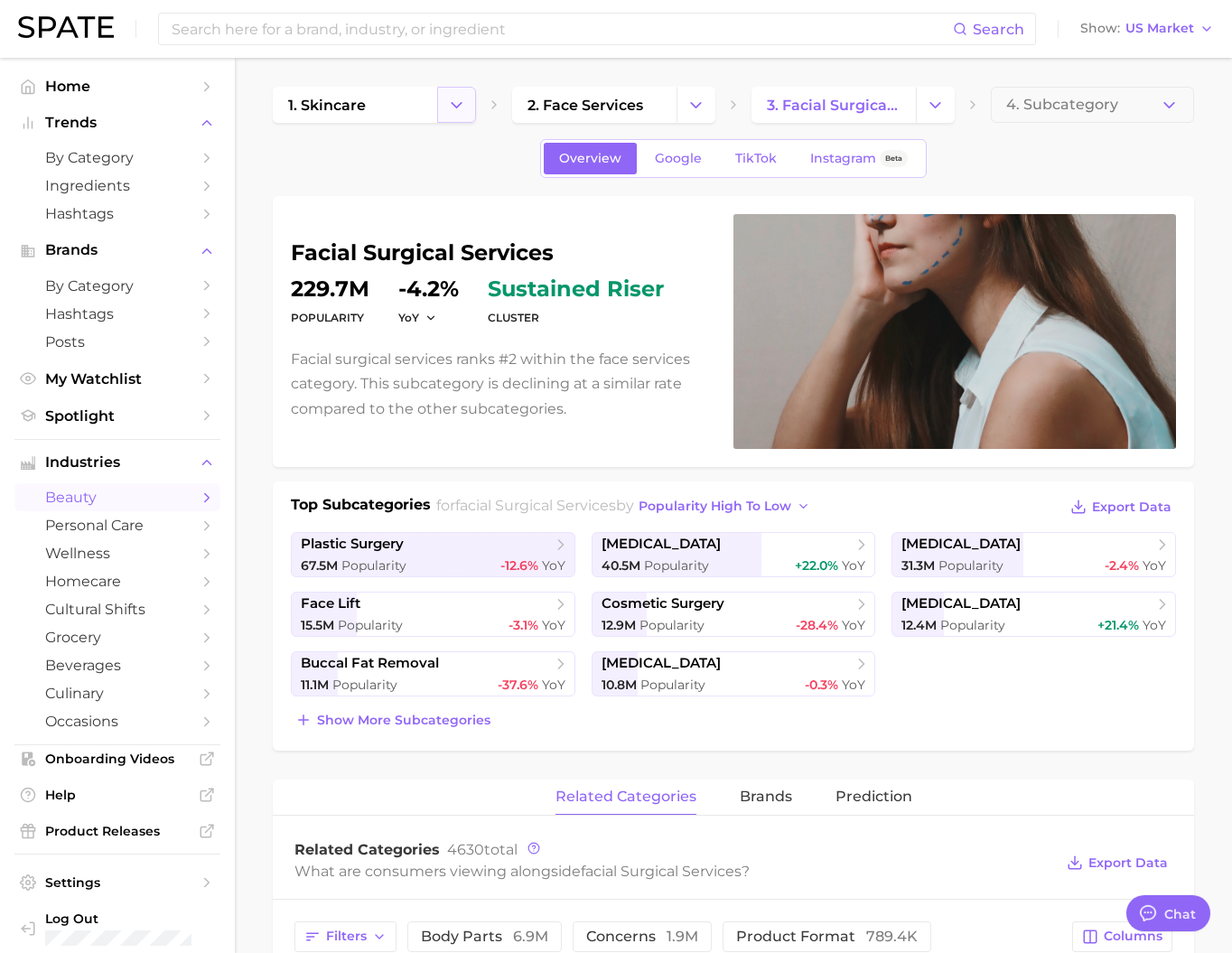
click at [475, 110] on button "Change Category" at bounding box center [456, 105] width 39 height 36
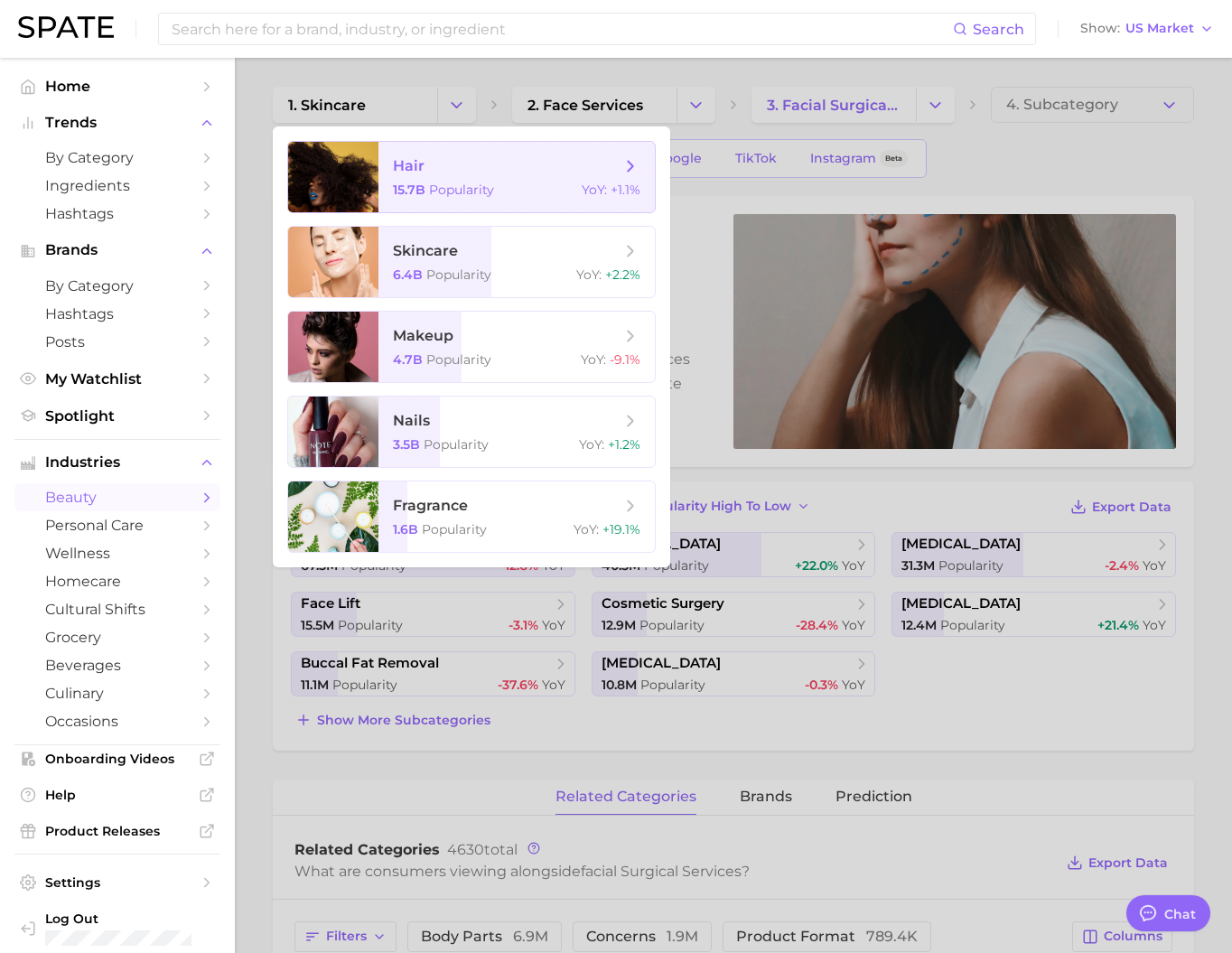
click at [477, 198] on span "Popularity" at bounding box center [461, 190] width 65 height 16
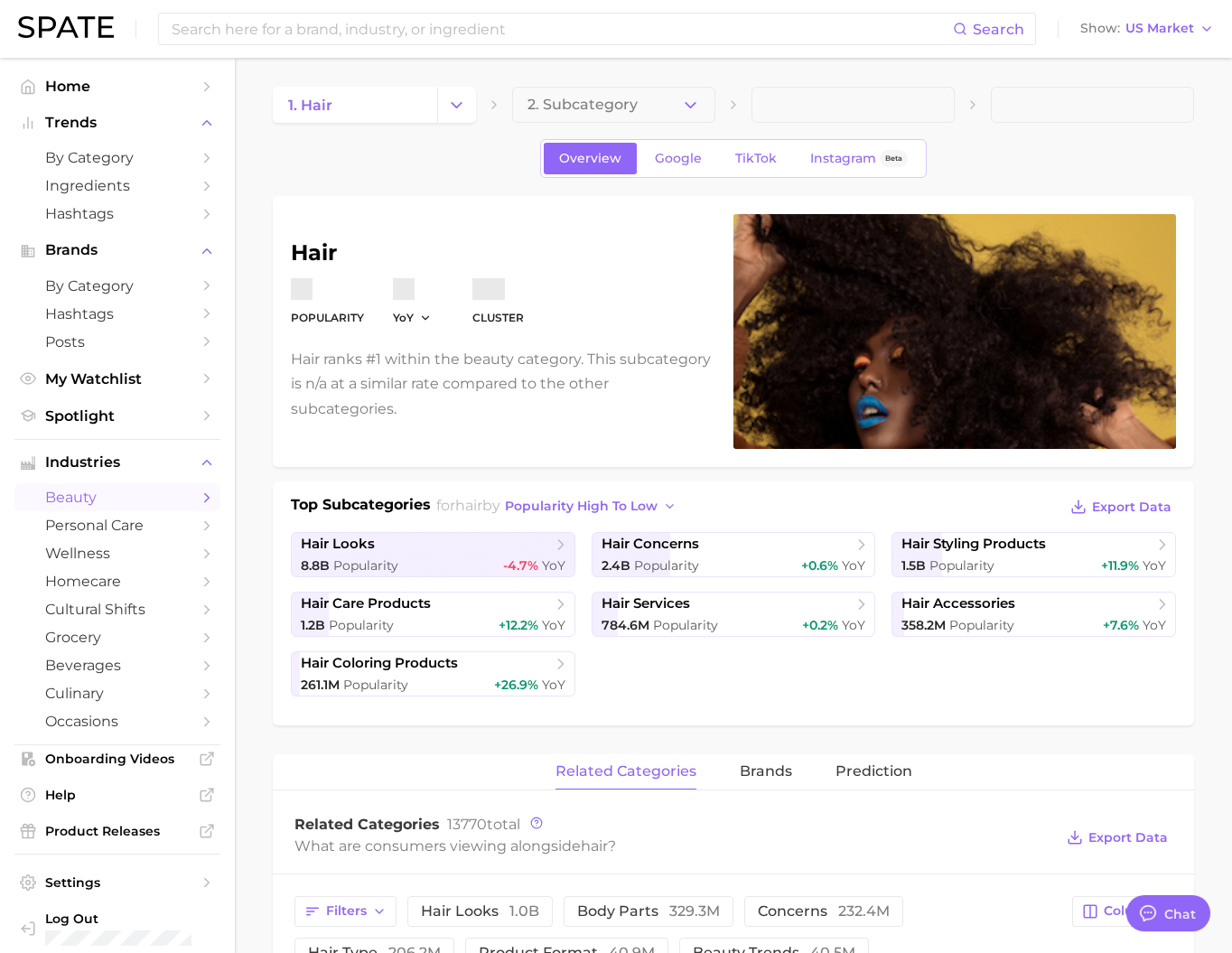
click at [641, 105] on button "2. Subcategory" at bounding box center [614, 105] width 203 height 36
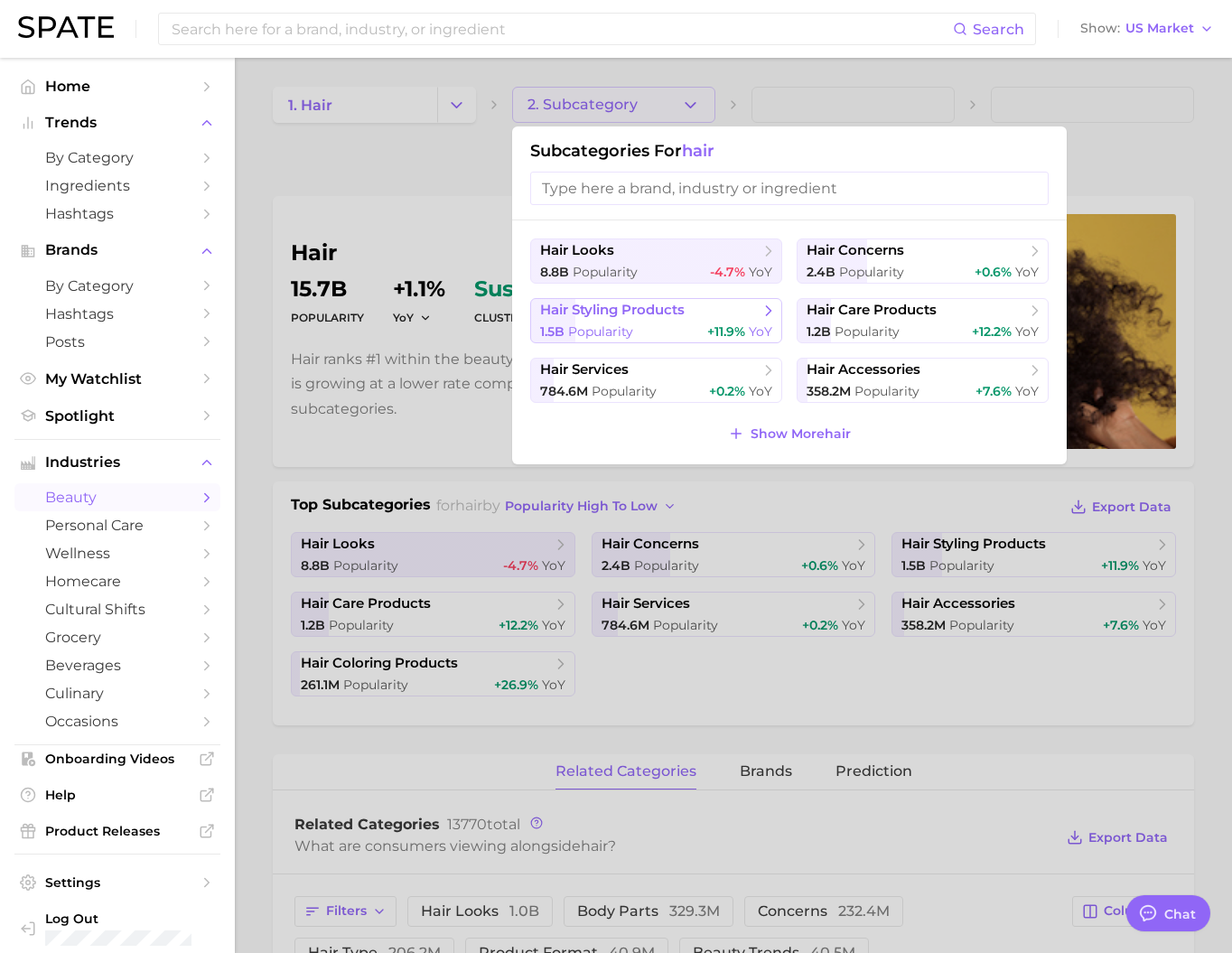
click at [706, 320] on span "hair styling products" at bounding box center [650, 311] width 219 height 18
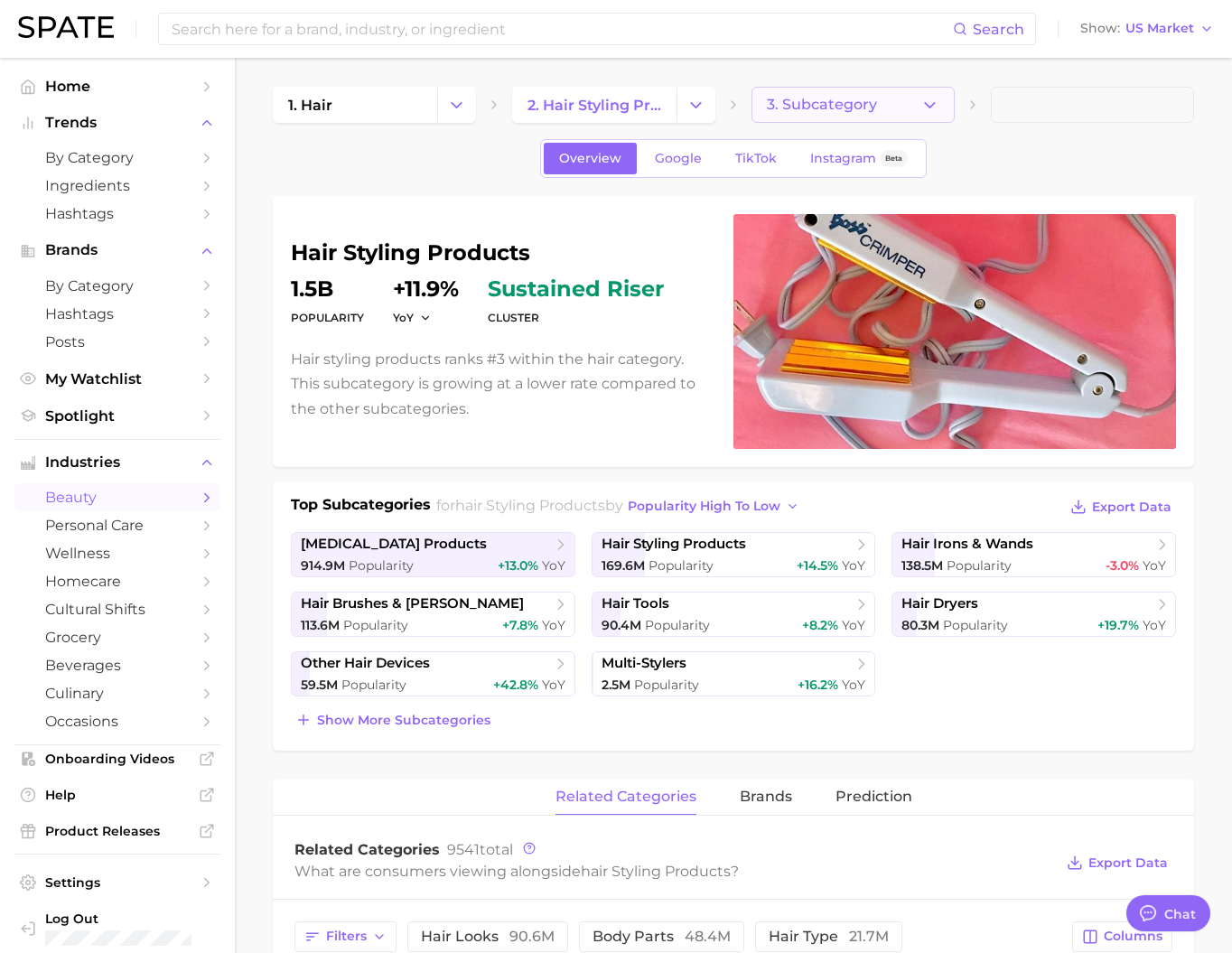
click at [847, 112] on span "3. Subcategory" at bounding box center [822, 104] width 111 height 16
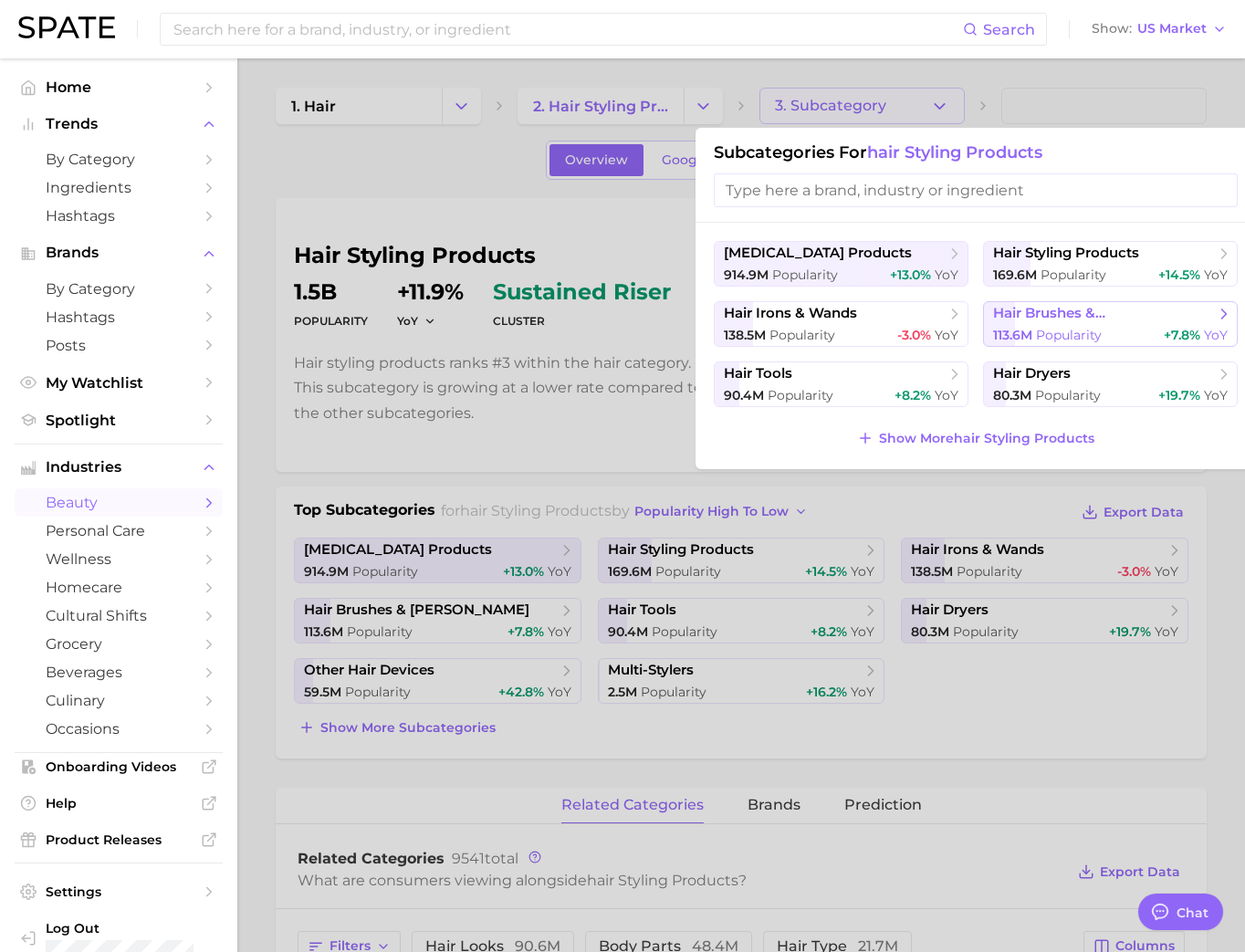
click at [1026, 343] on span "113.6m" at bounding box center [1012, 334] width 39 height 16
